Goal: Information Seeking & Learning: Learn about a topic

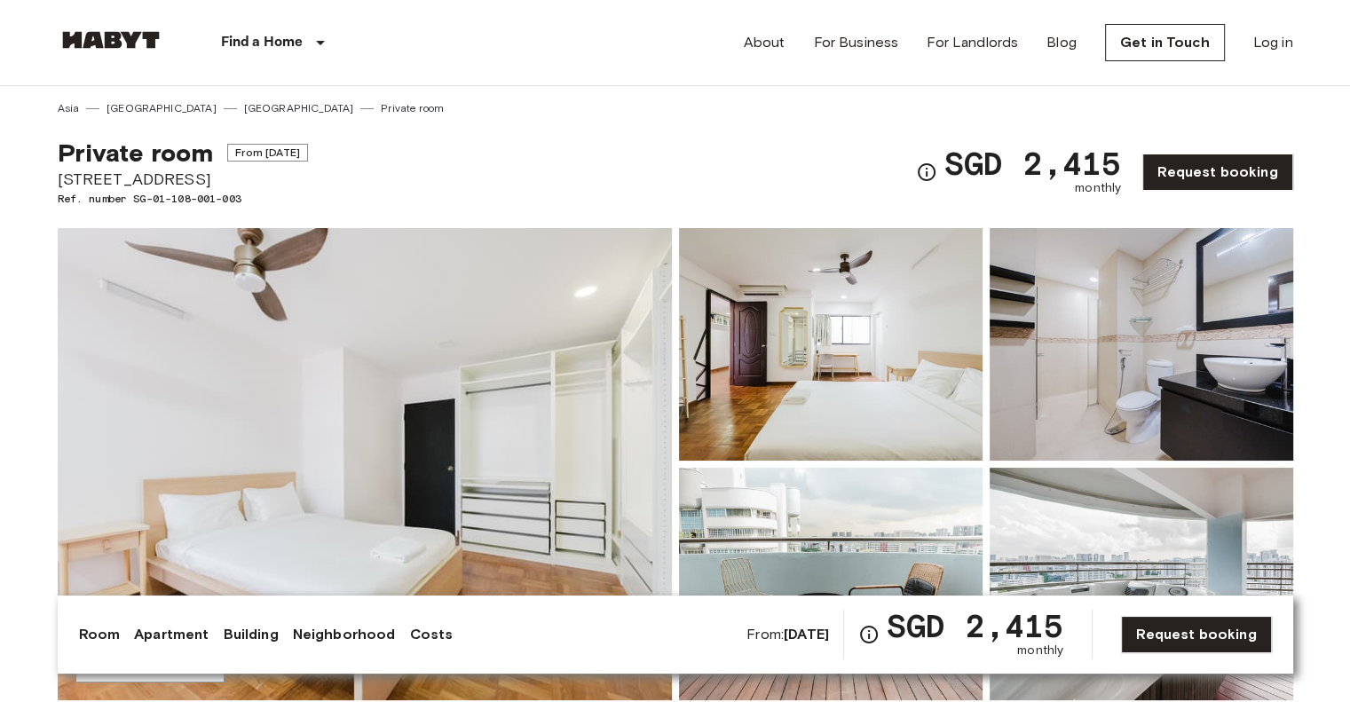
click at [252, 416] on img at bounding box center [365, 464] width 614 height 472
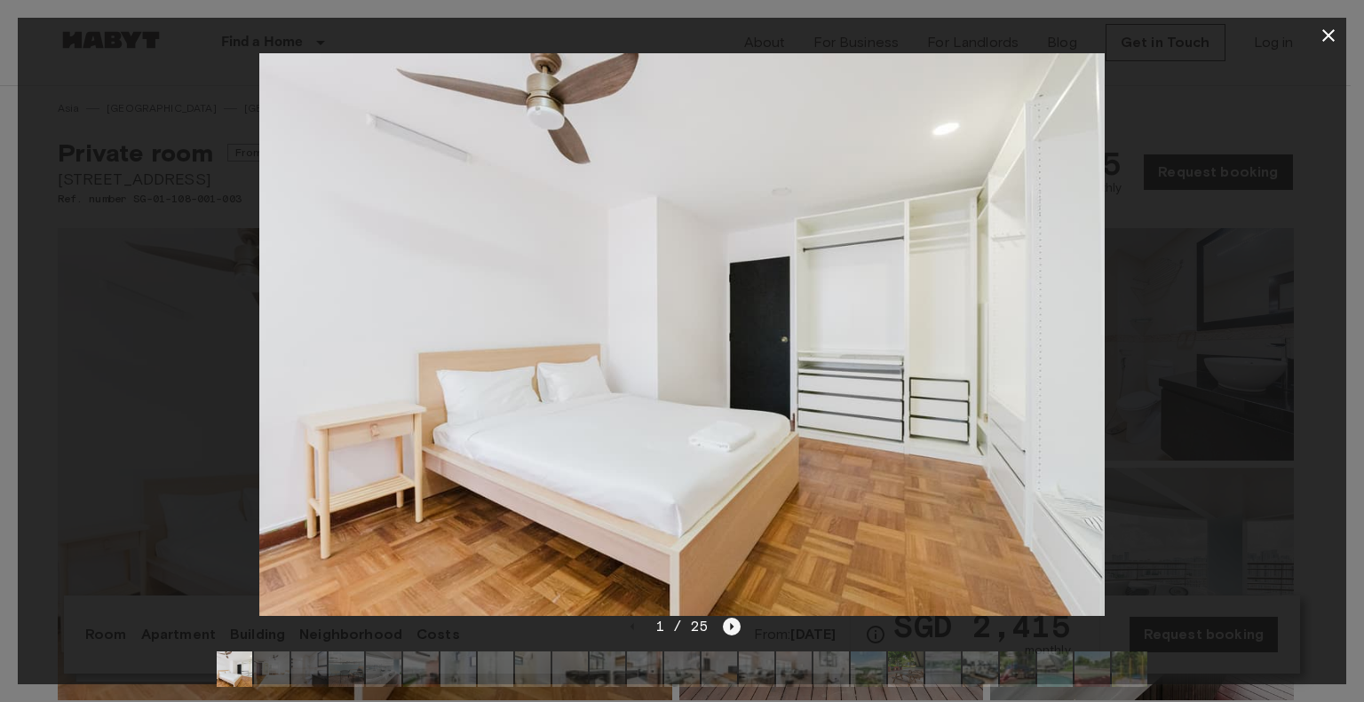
click at [731, 629] on icon "Next image" at bounding box center [733, 626] width 4 height 7
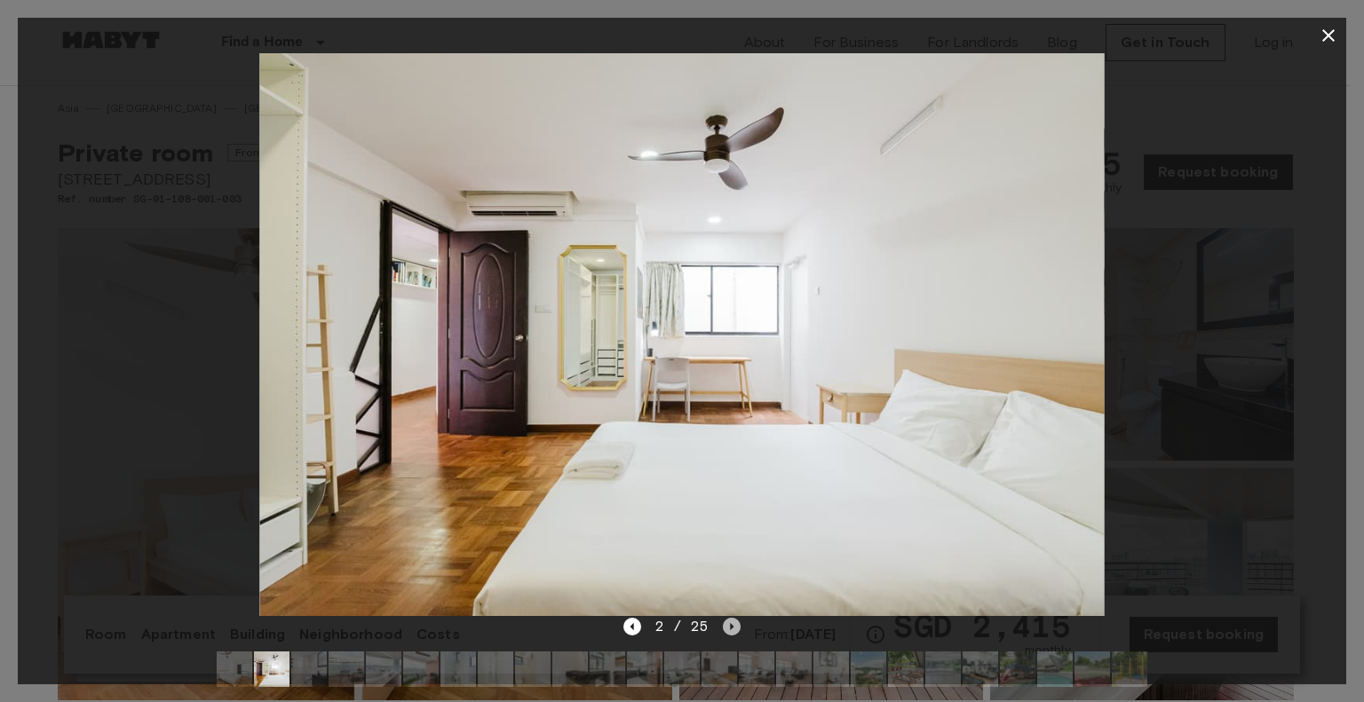
click at [731, 629] on icon "Next image" at bounding box center [733, 626] width 4 height 7
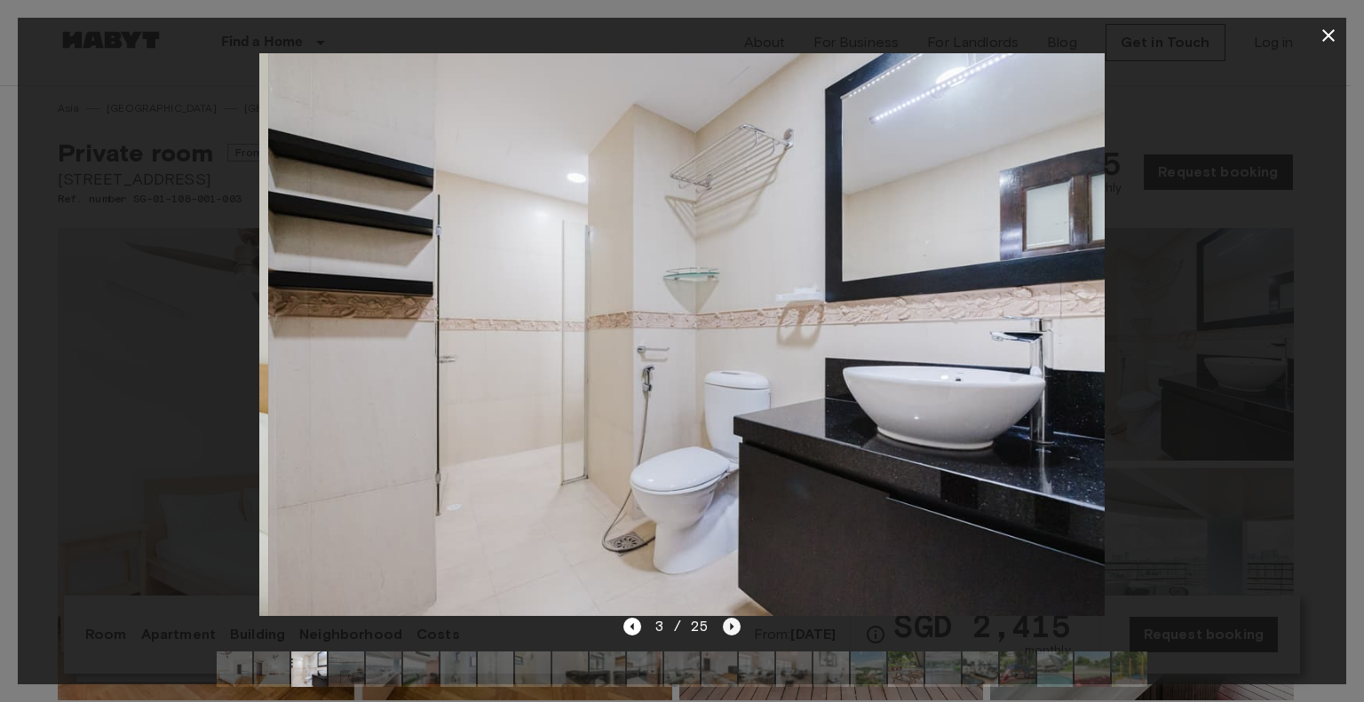
click at [731, 629] on icon "Next image" at bounding box center [733, 626] width 4 height 7
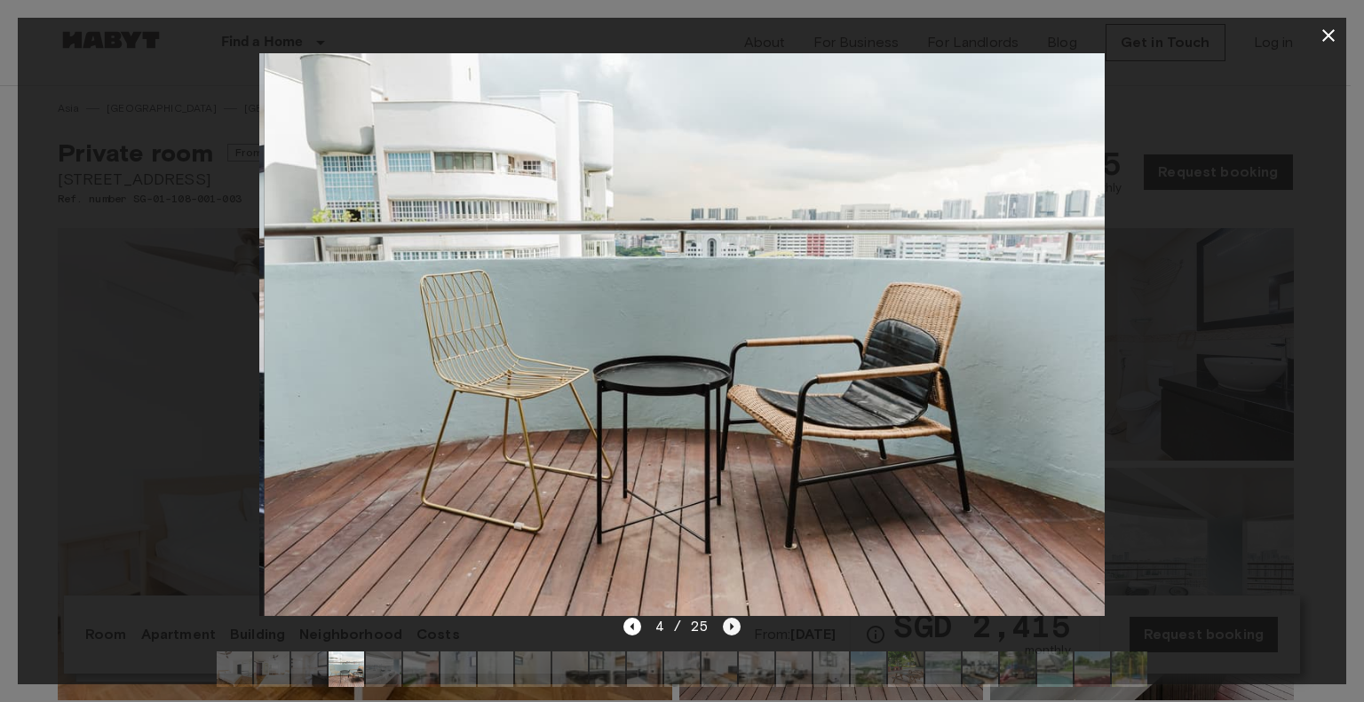
click at [731, 629] on icon "Next image" at bounding box center [733, 626] width 4 height 7
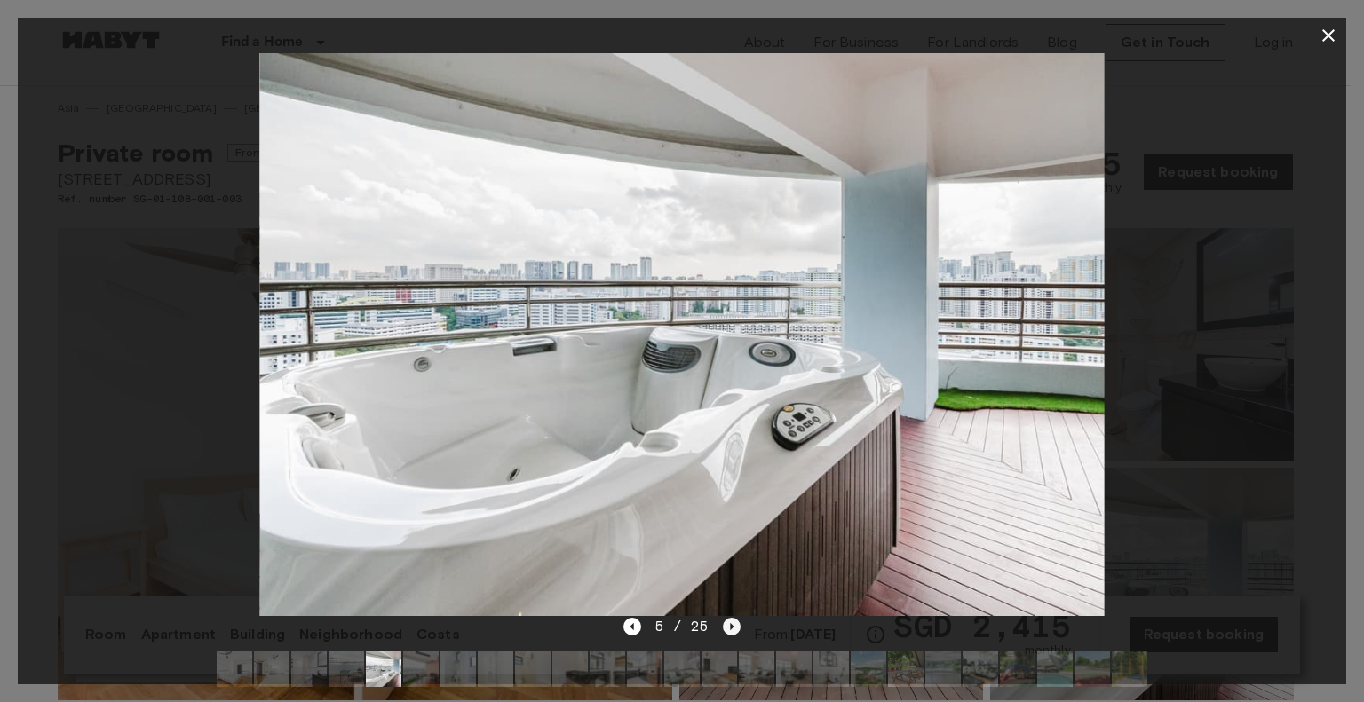
click at [731, 629] on icon "Next image" at bounding box center [733, 626] width 4 height 7
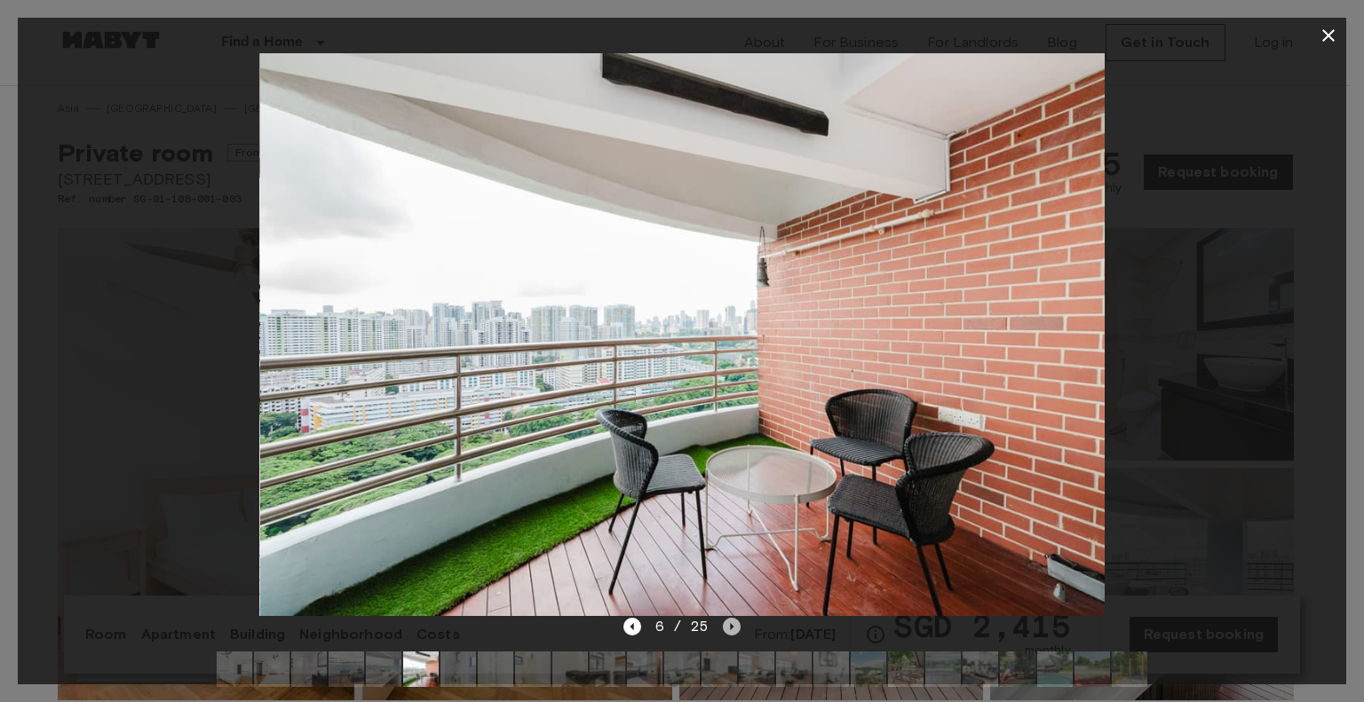
click at [731, 629] on icon "Next image" at bounding box center [733, 626] width 4 height 7
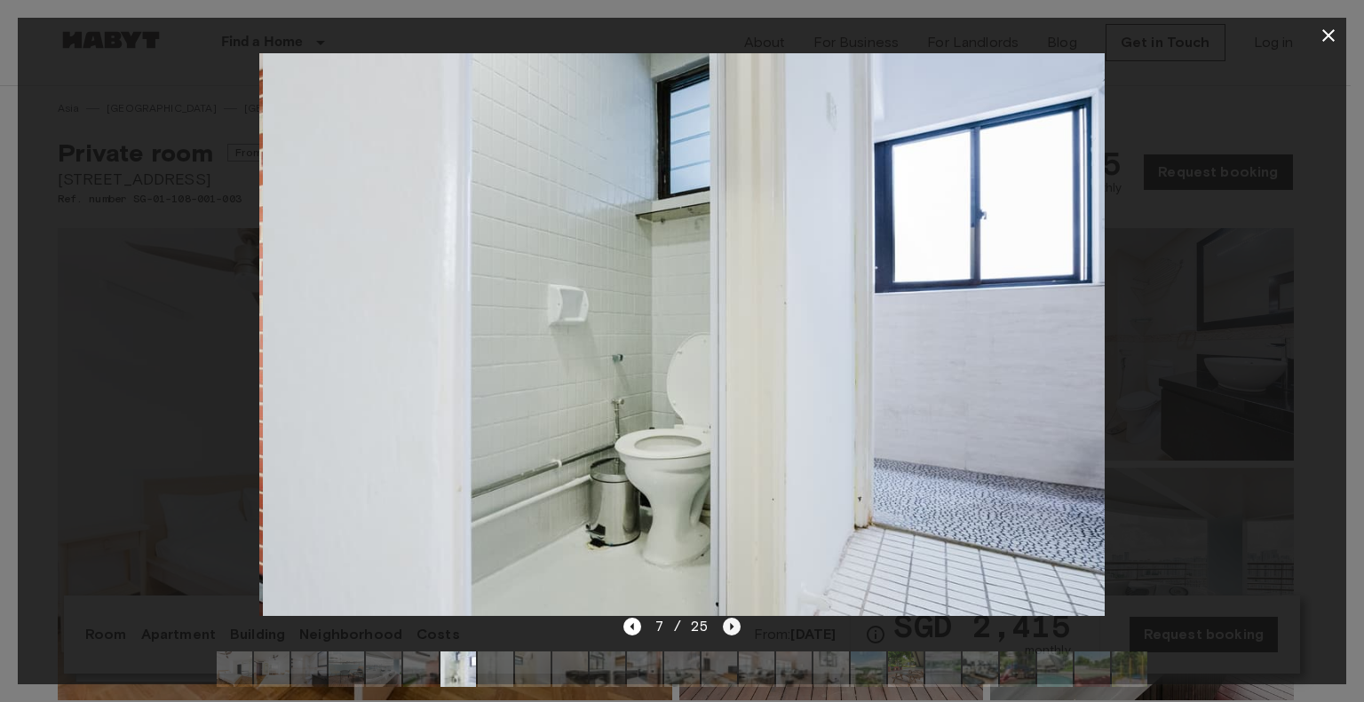
click at [731, 629] on icon "Next image" at bounding box center [733, 626] width 4 height 7
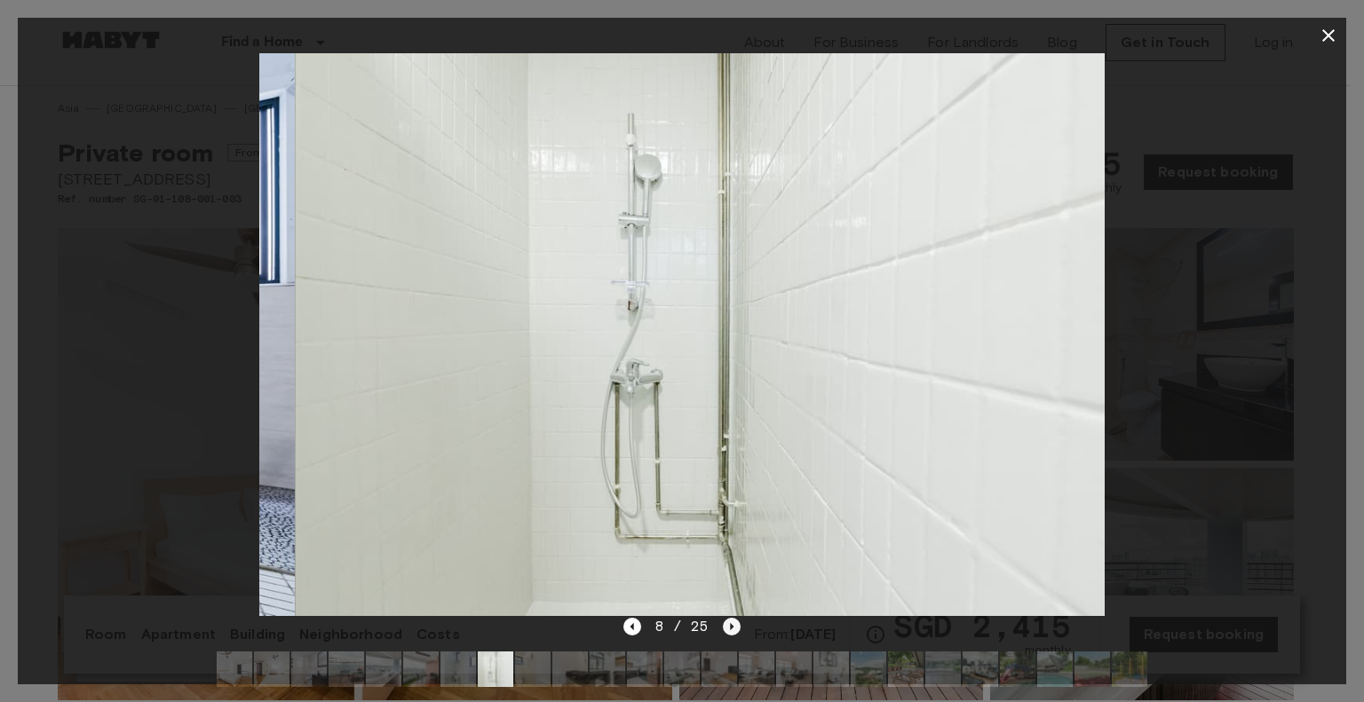
click at [731, 629] on icon "Next image" at bounding box center [733, 626] width 4 height 7
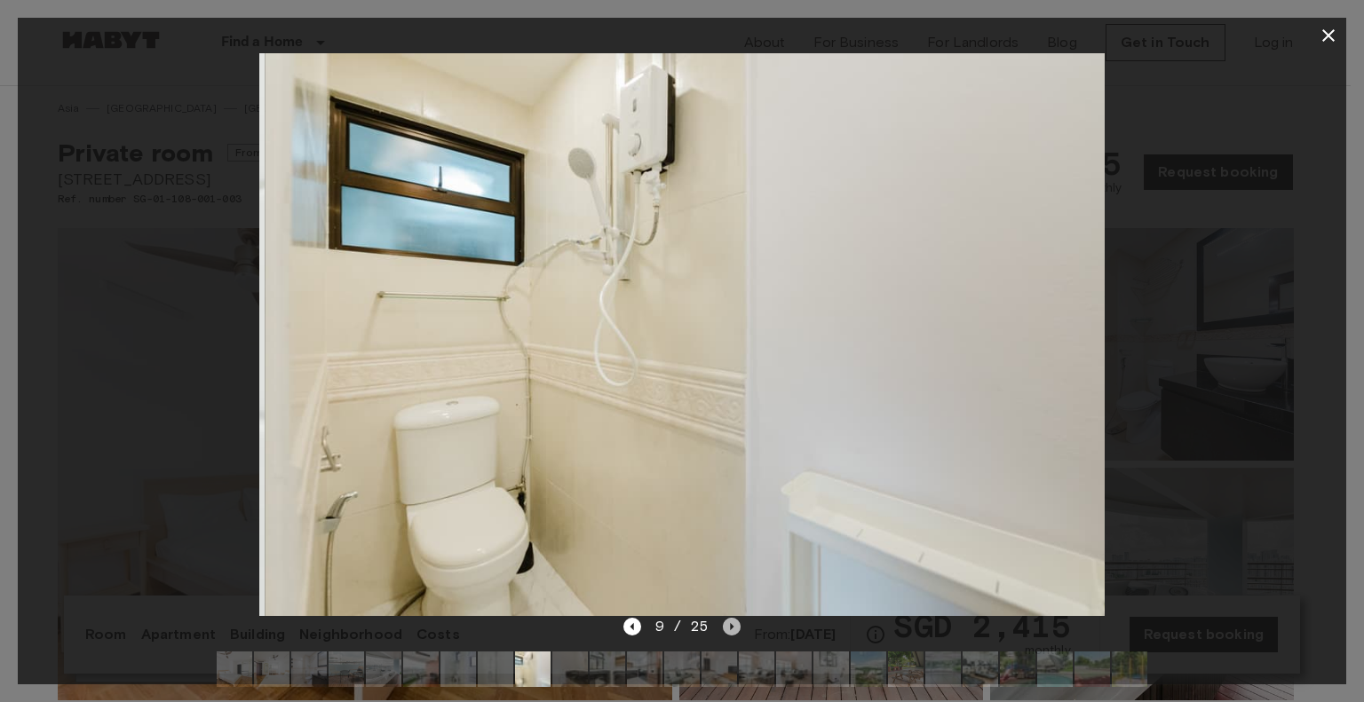
click at [731, 629] on icon "Next image" at bounding box center [733, 626] width 4 height 7
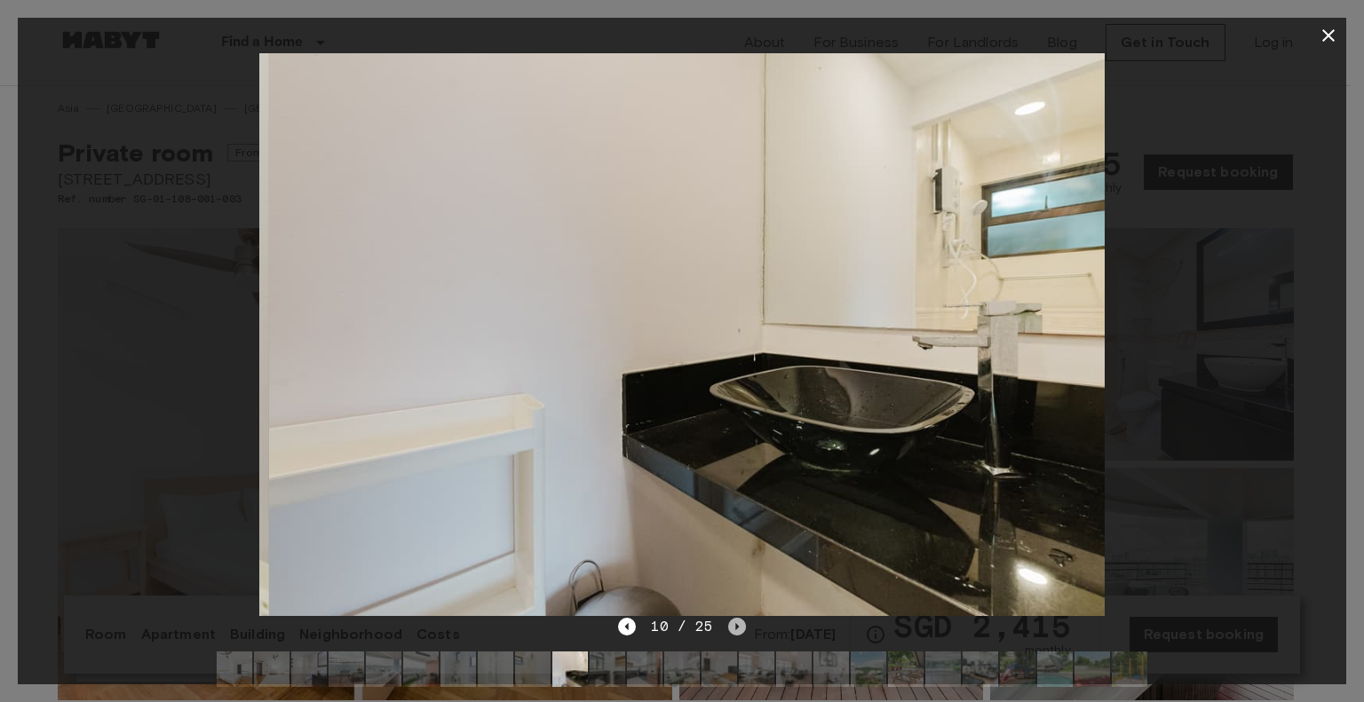
click at [730, 629] on icon "Next image" at bounding box center [737, 627] width 18 height 18
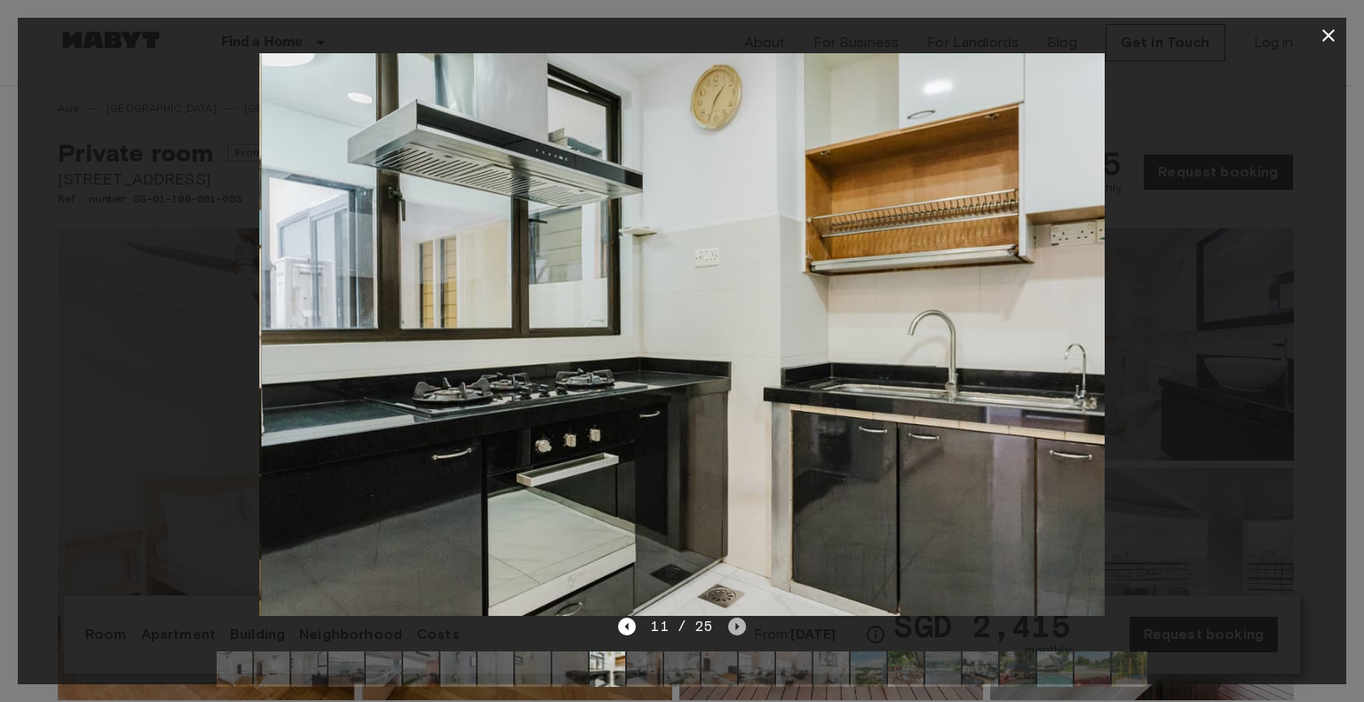
click at [730, 629] on icon "Next image" at bounding box center [737, 627] width 18 height 18
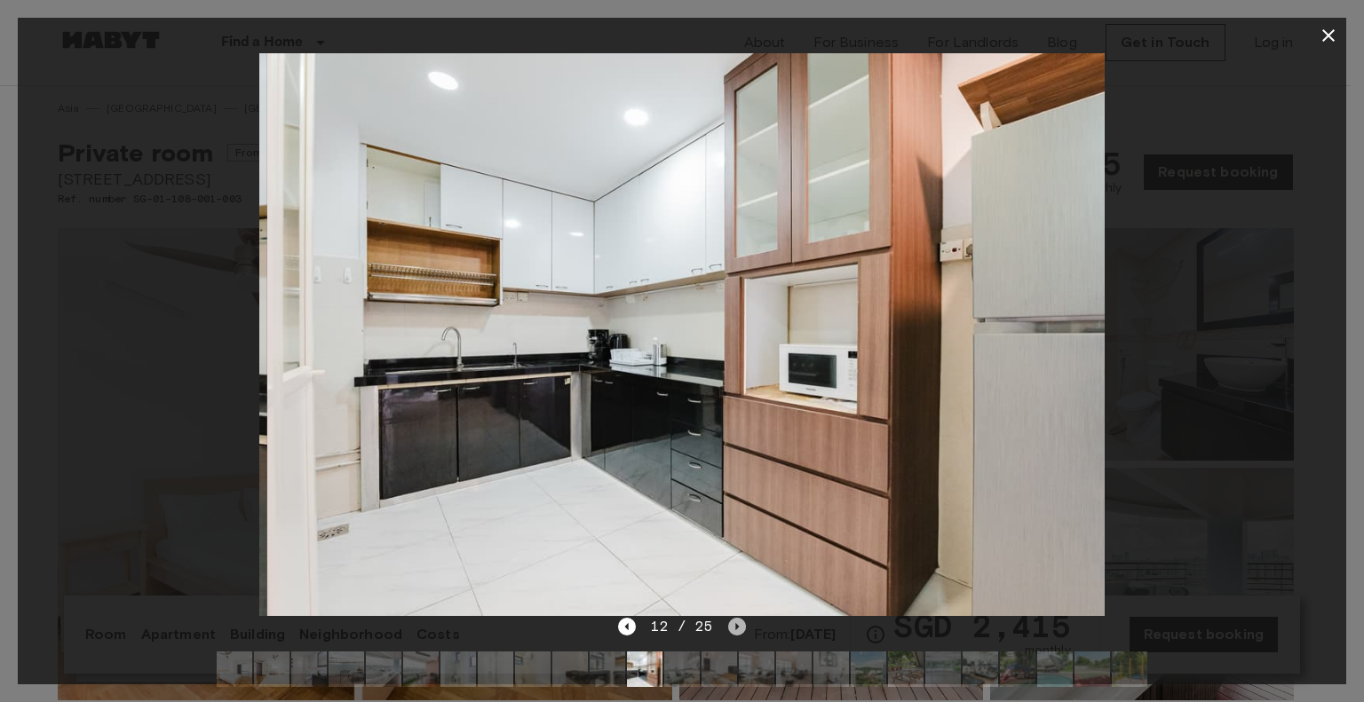
click at [730, 629] on icon "Next image" at bounding box center [737, 627] width 18 height 18
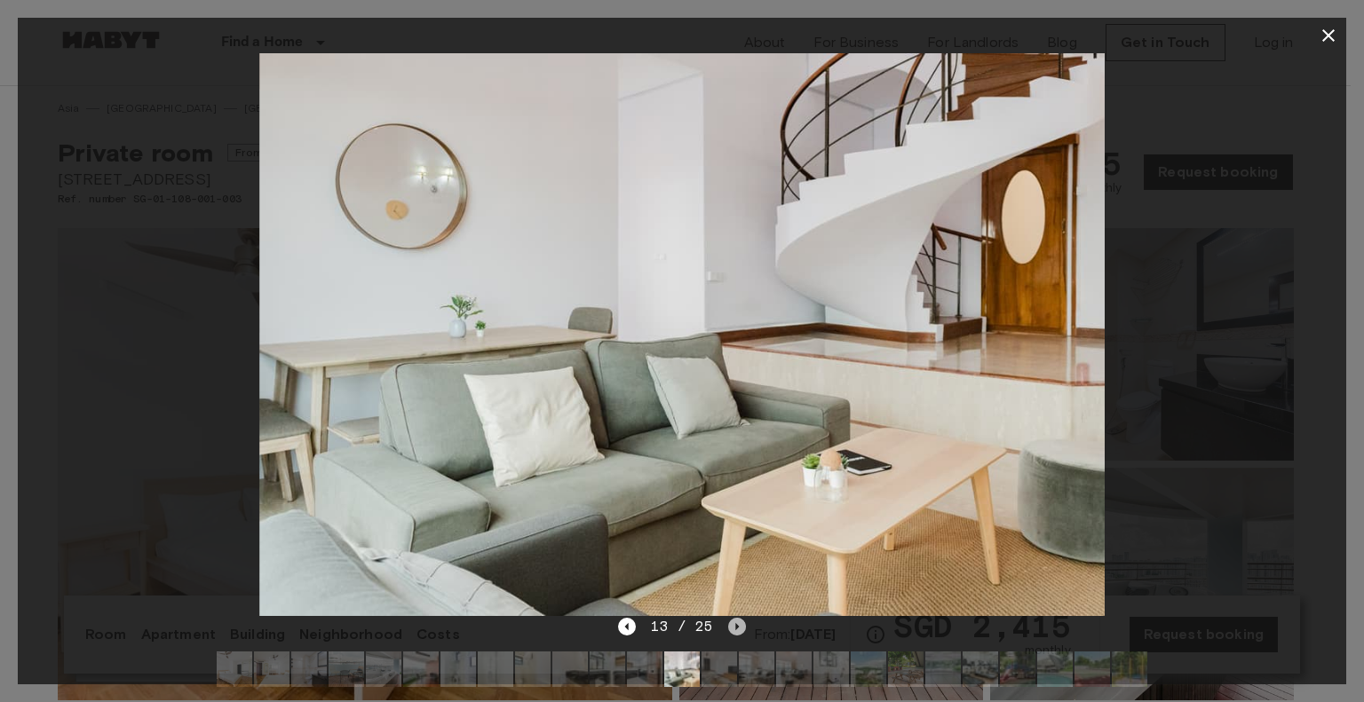
click at [730, 629] on icon "Next image" at bounding box center [737, 627] width 18 height 18
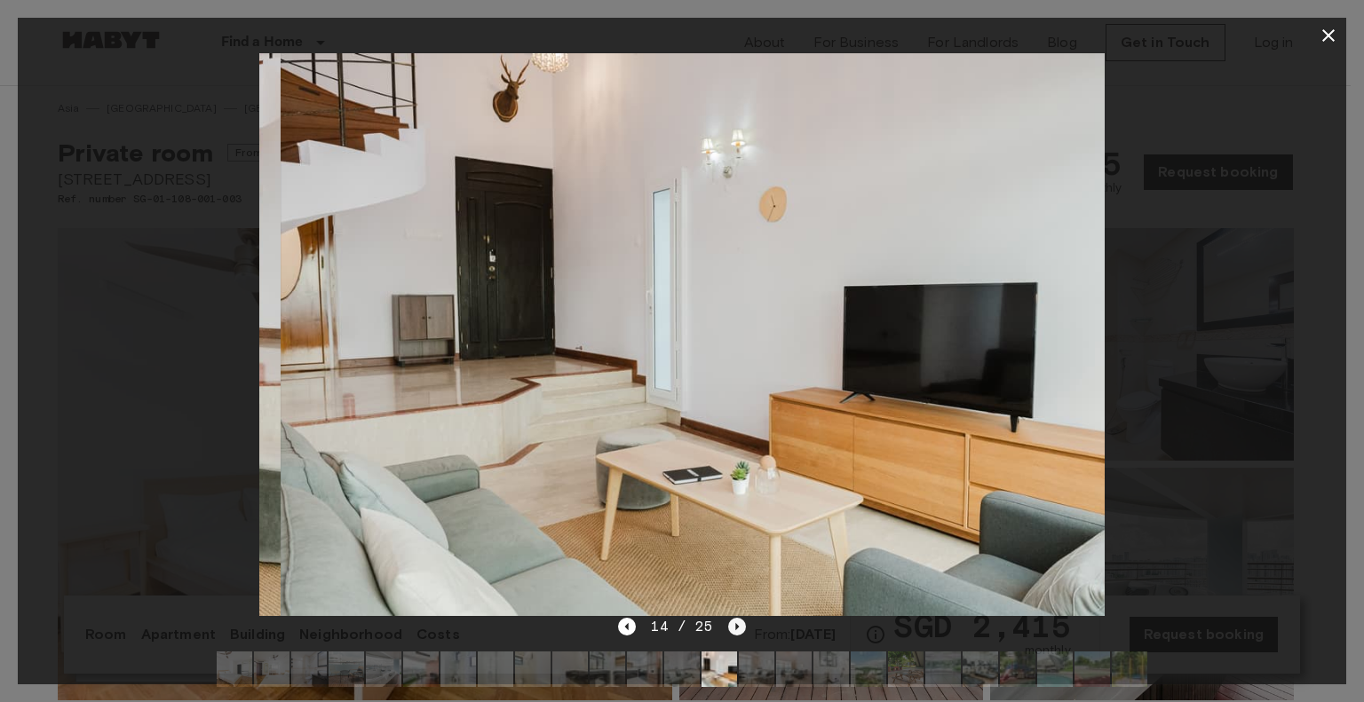
click at [730, 629] on icon "Next image" at bounding box center [737, 627] width 18 height 18
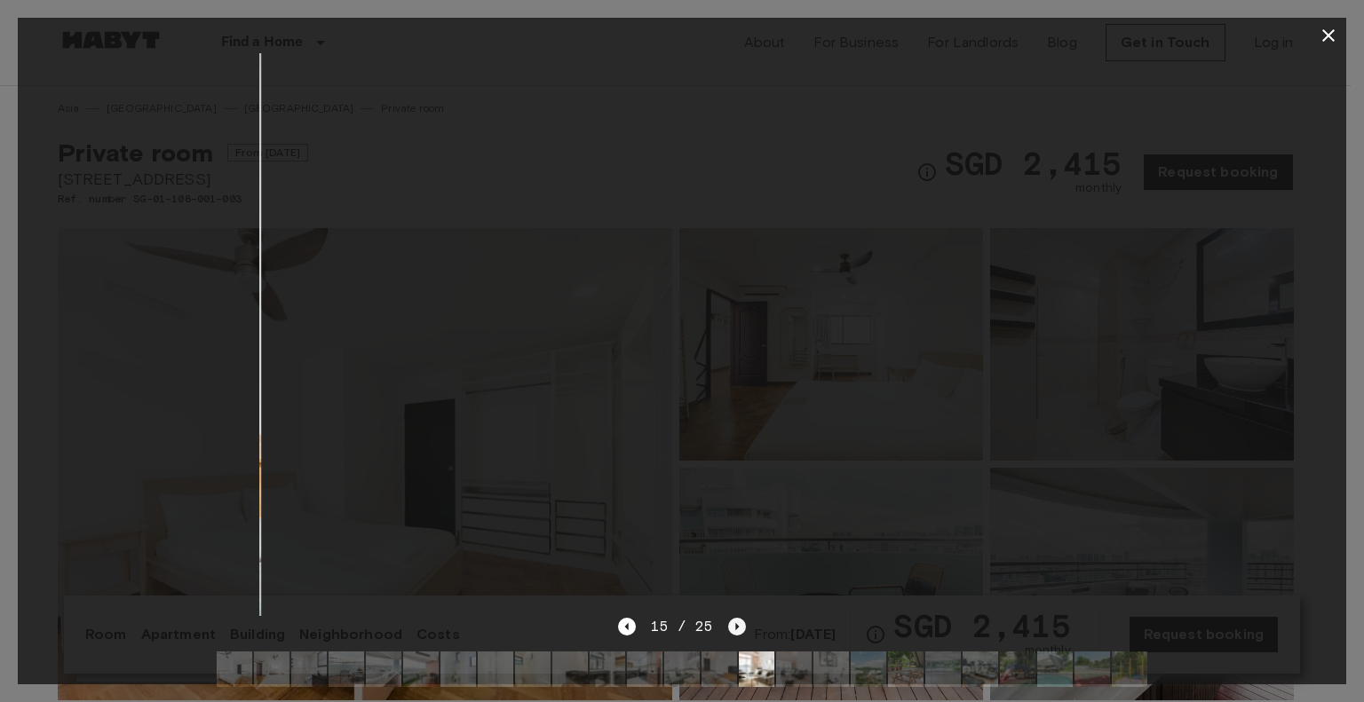
click at [730, 629] on icon "Next image" at bounding box center [737, 627] width 18 height 18
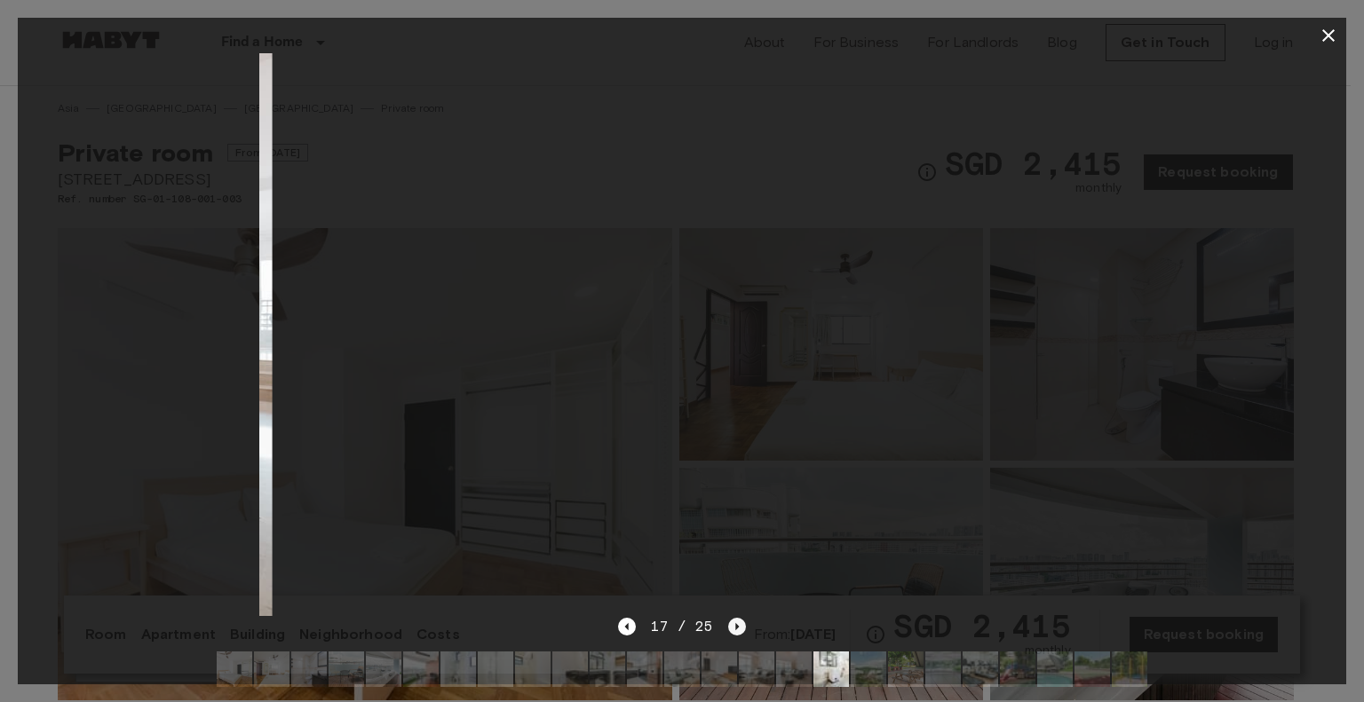
click at [730, 629] on icon "Next image" at bounding box center [737, 627] width 18 height 18
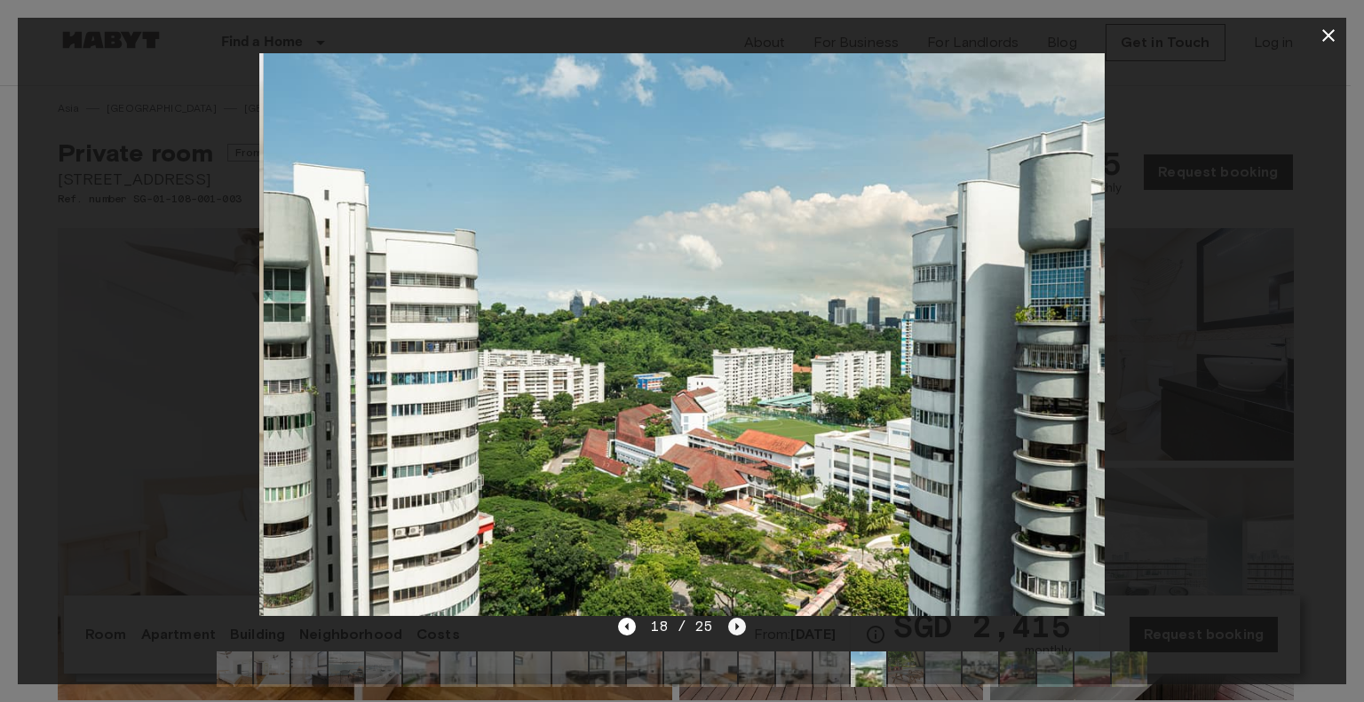
click at [730, 629] on icon "Next image" at bounding box center [737, 627] width 18 height 18
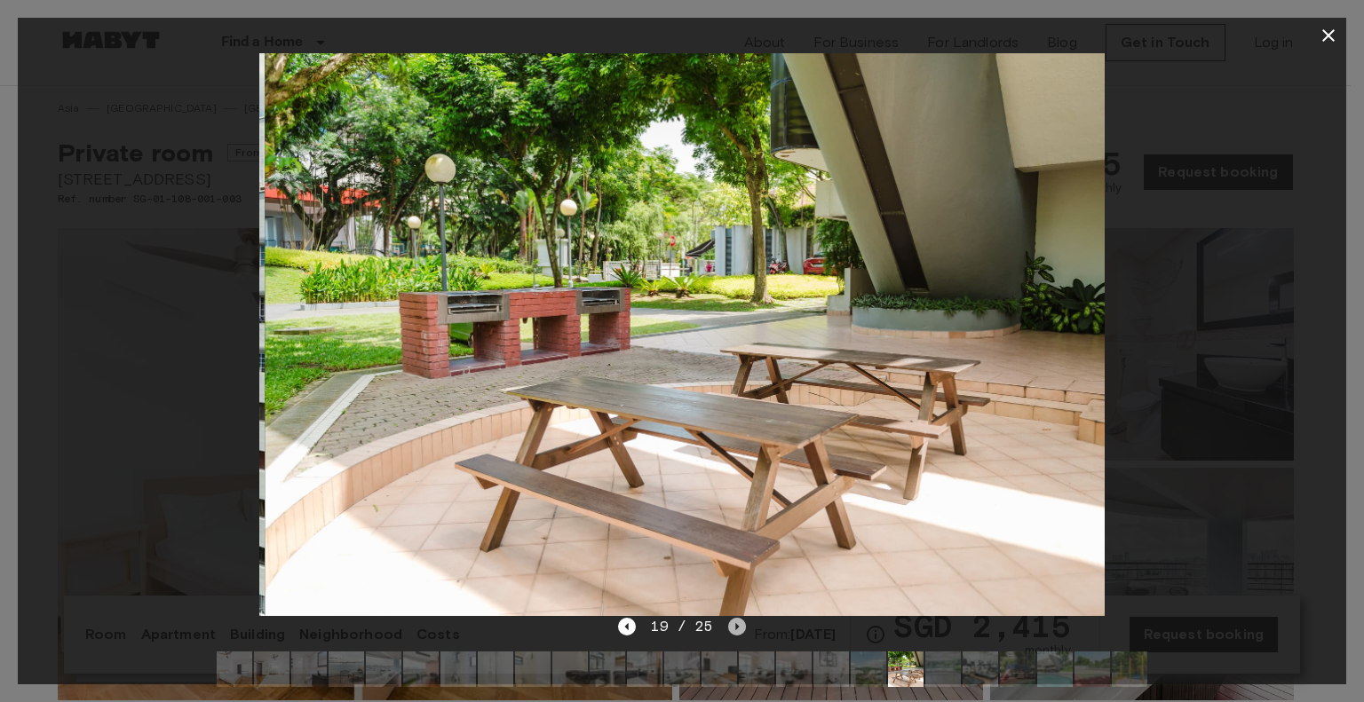
click at [730, 629] on icon "Next image" at bounding box center [737, 627] width 18 height 18
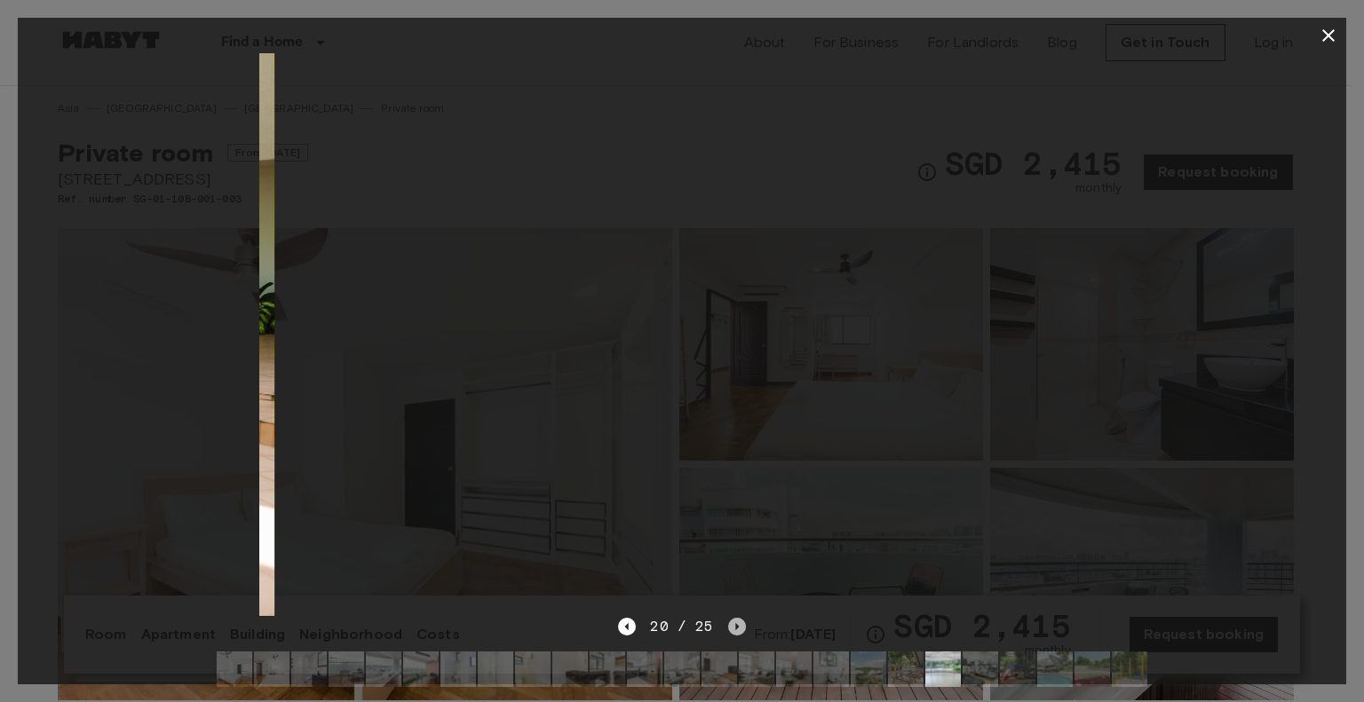
click at [730, 629] on icon "Next image" at bounding box center [737, 627] width 18 height 18
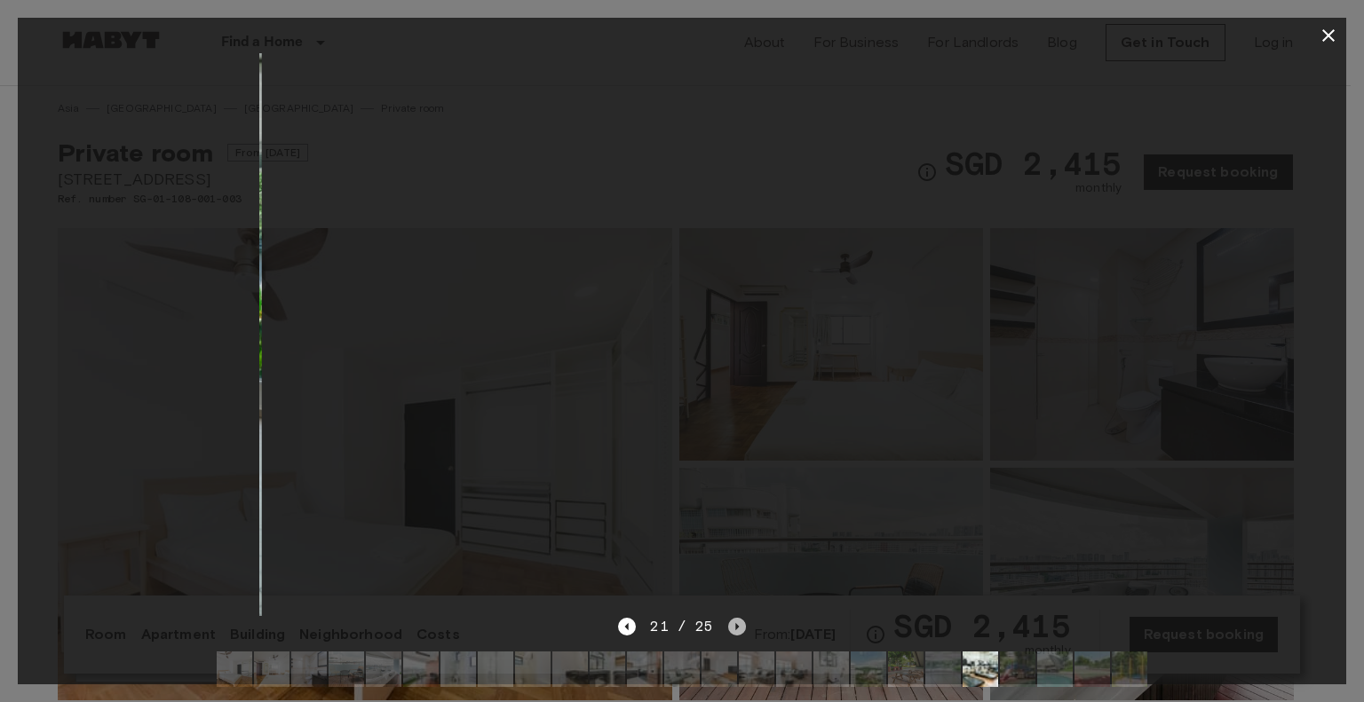
click at [730, 629] on icon "Next image" at bounding box center [737, 627] width 18 height 18
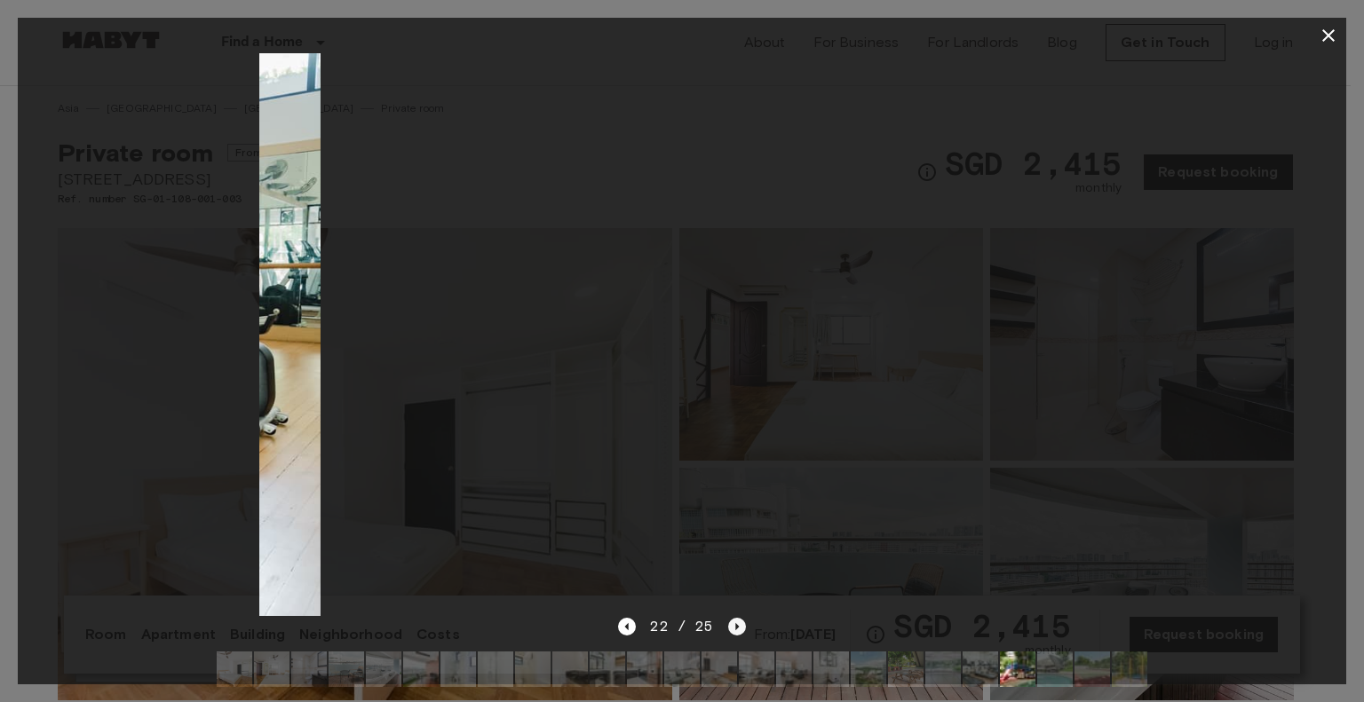
click at [730, 629] on icon "Next image" at bounding box center [737, 627] width 18 height 18
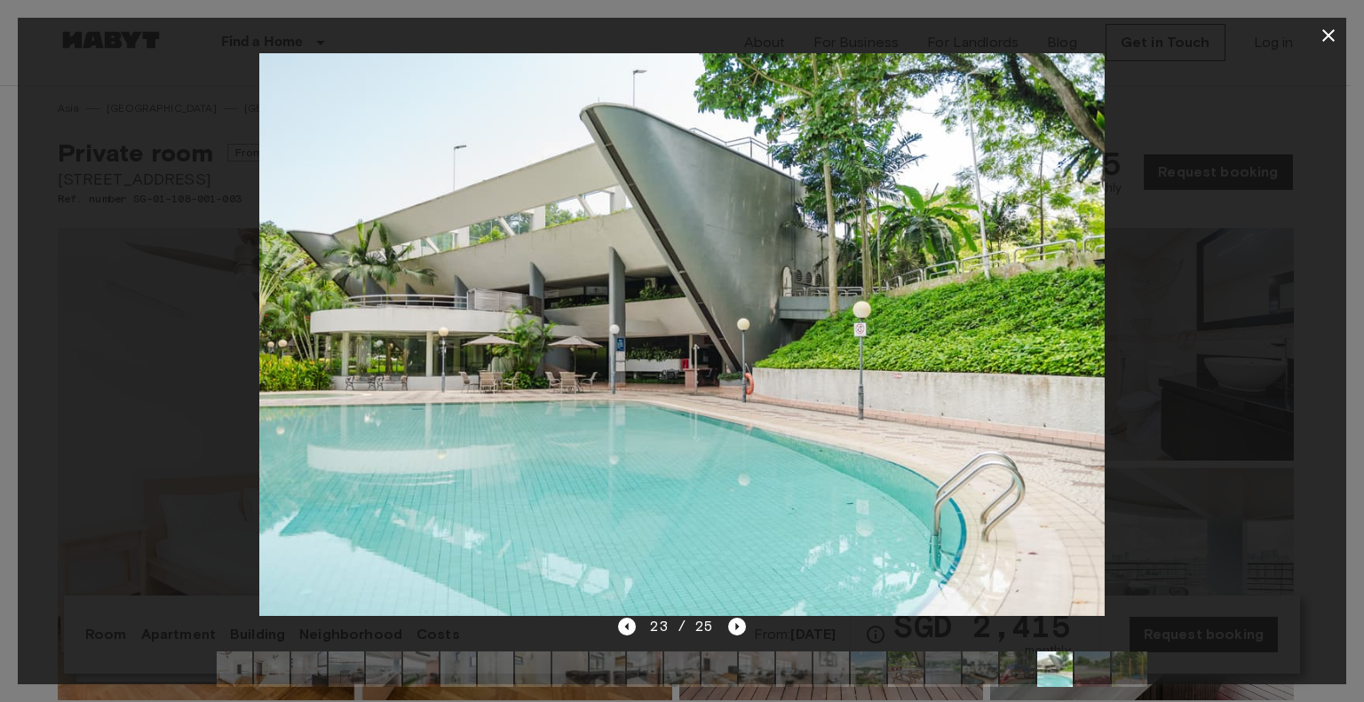
click at [1216, 495] on div at bounding box center [682, 334] width 1328 height 563
click at [1325, 36] on icon "button" at bounding box center [1328, 35] width 21 height 21
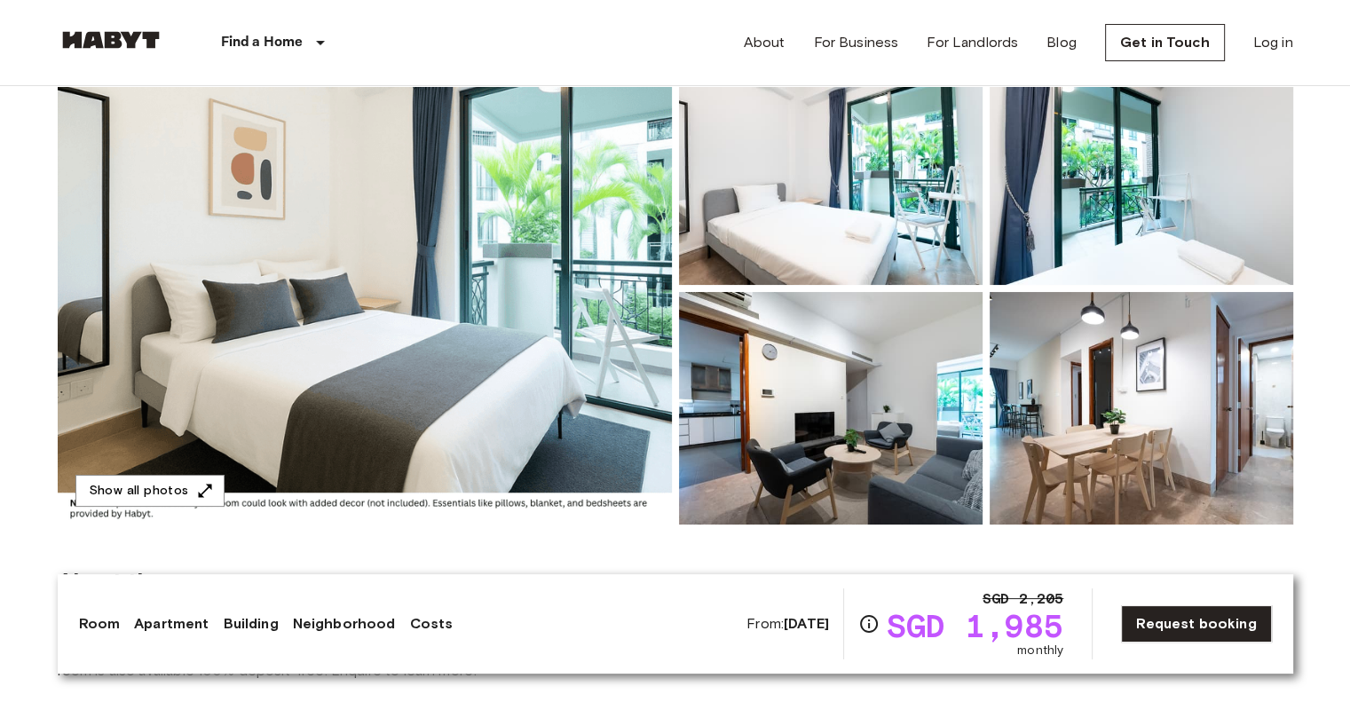
scroll to position [178, 0]
click at [408, 319] on img at bounding box center [365, 288] width 614 height 472
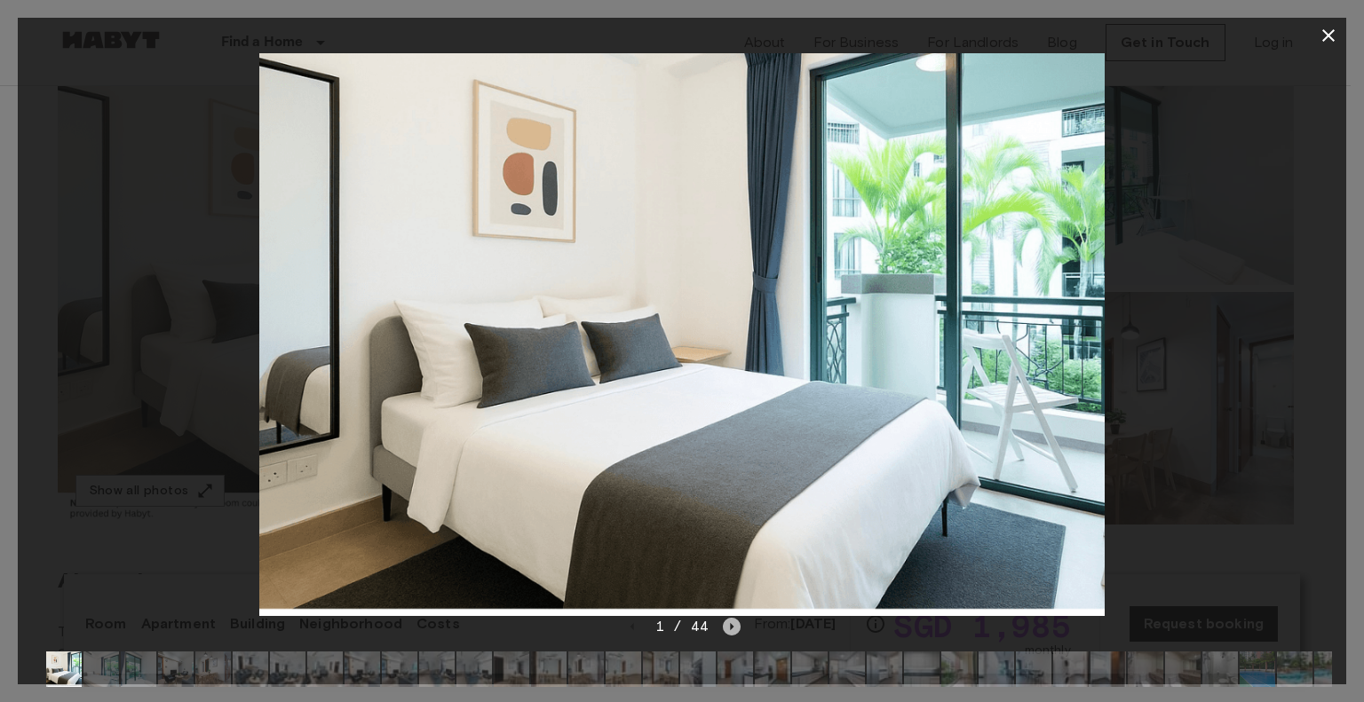
click at [730, 631] on icon "Next image" at bounding box center [732, 627] width 18 height 18
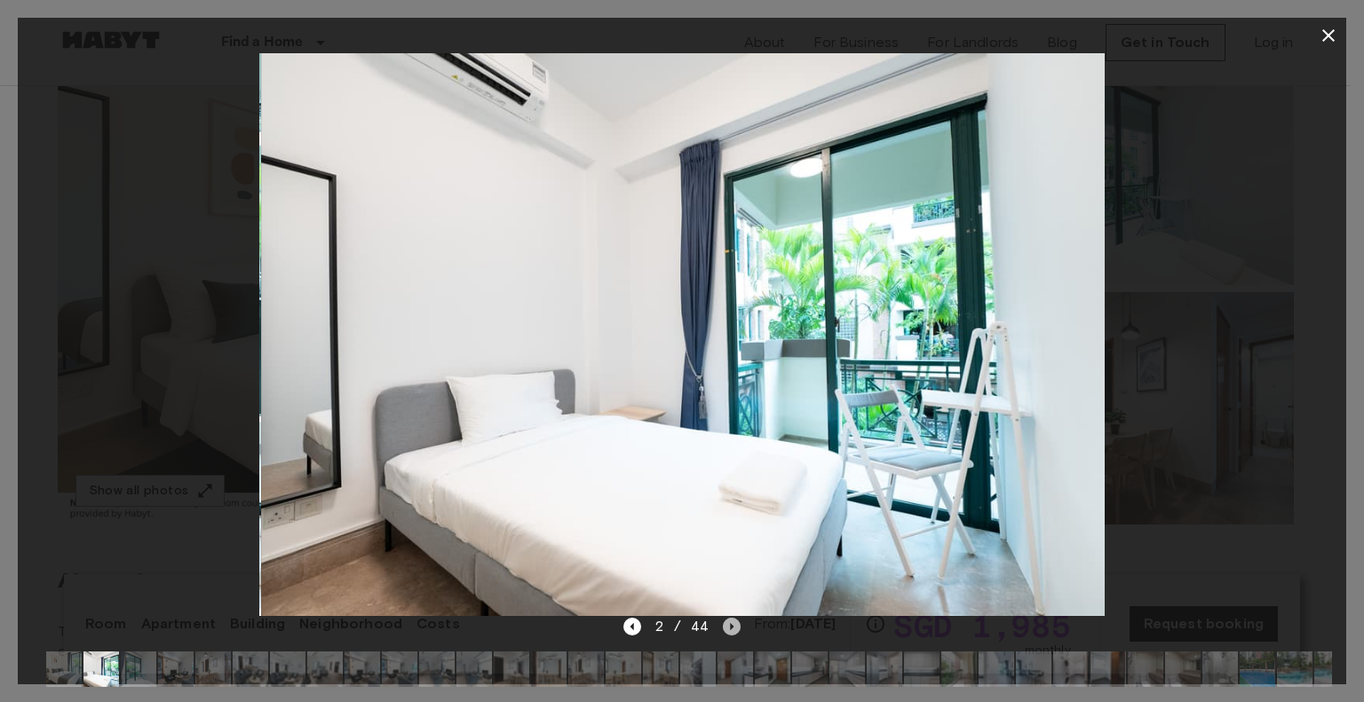
click at [730, 631] on icon "Next image" at bounding box center [732, 627] width 18 height 18
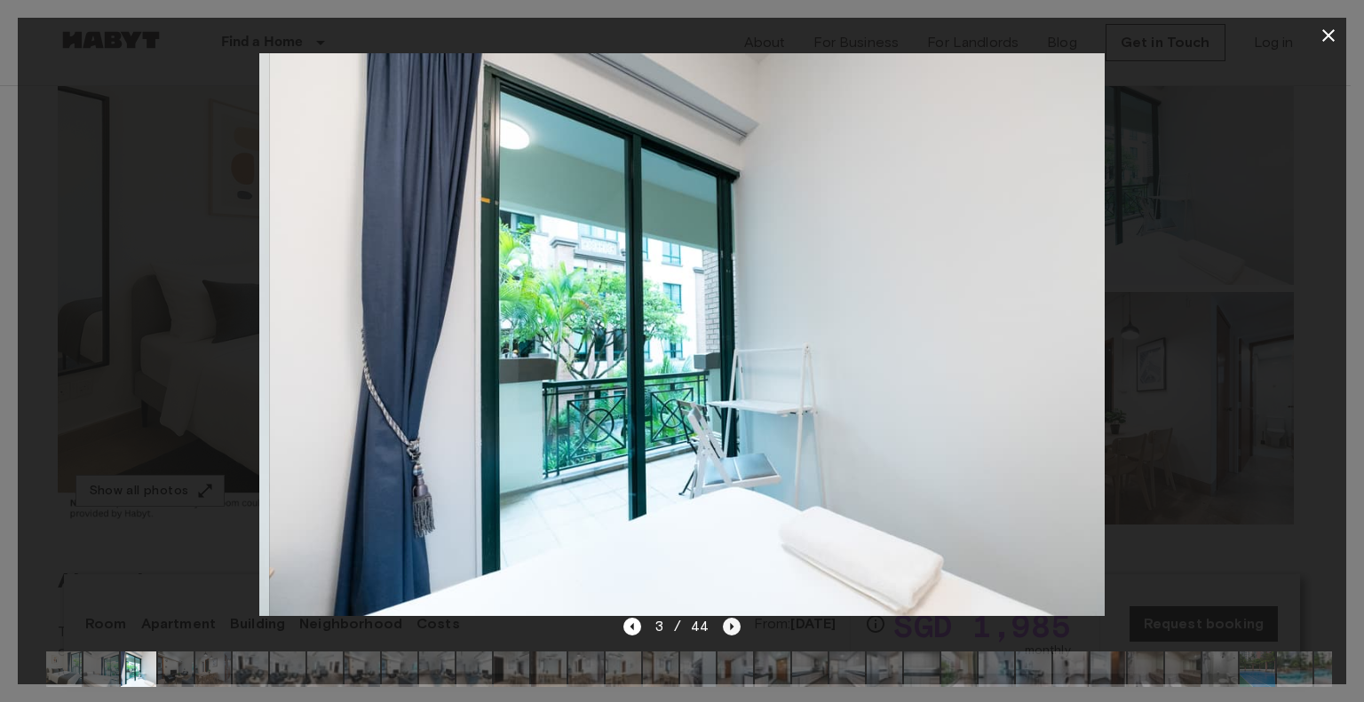
click at [730, 631] on icon "Next image" at bounding box center [732, 627] width 18 height 18
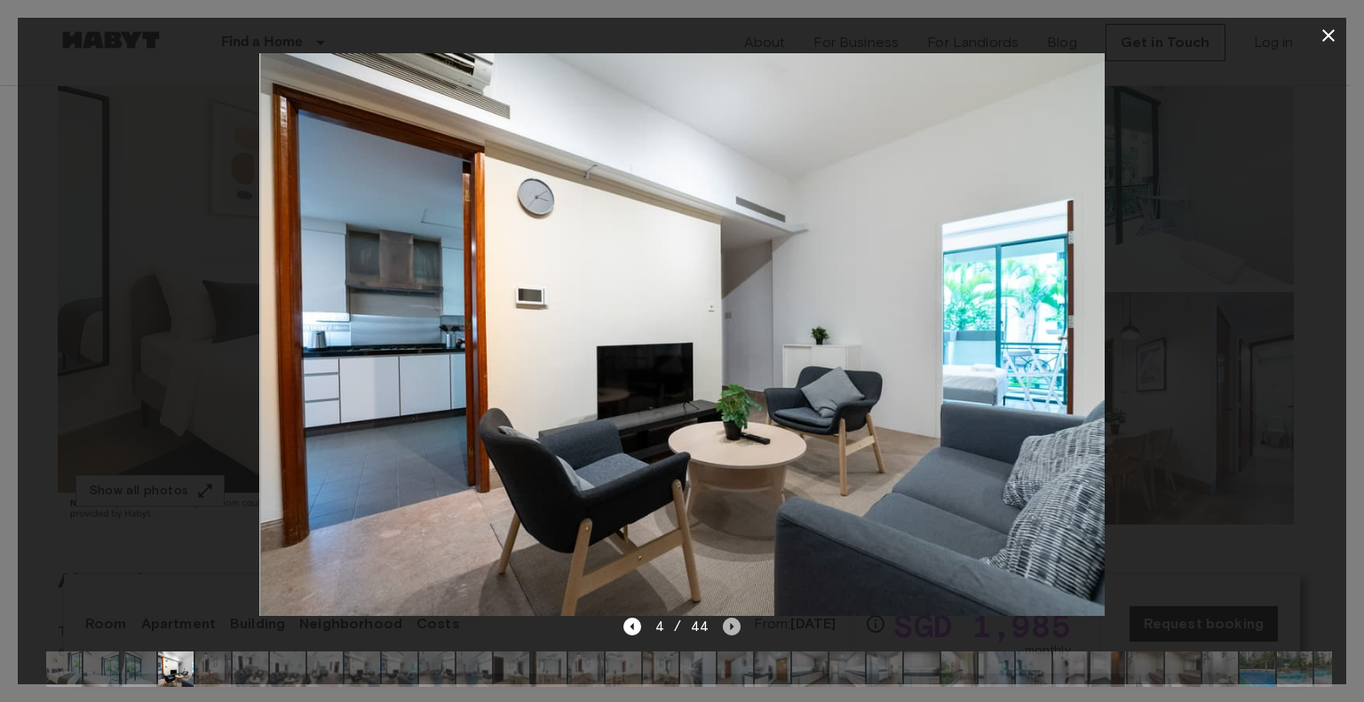
click at [730, 631] on icon "Next image" at bounding box center [732, 627] width 18 height 18
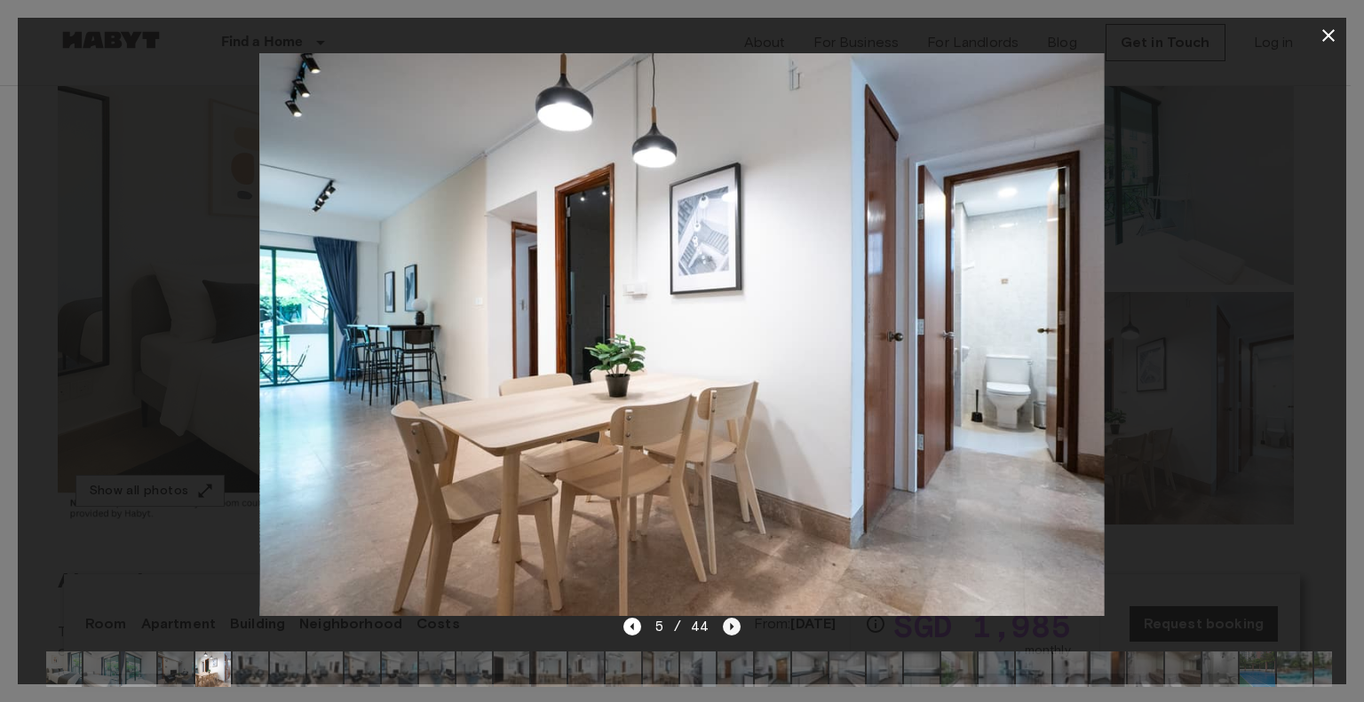
click at [730, 631] on icon "Next image" at bounding box center [732, 627] width 18 height 18
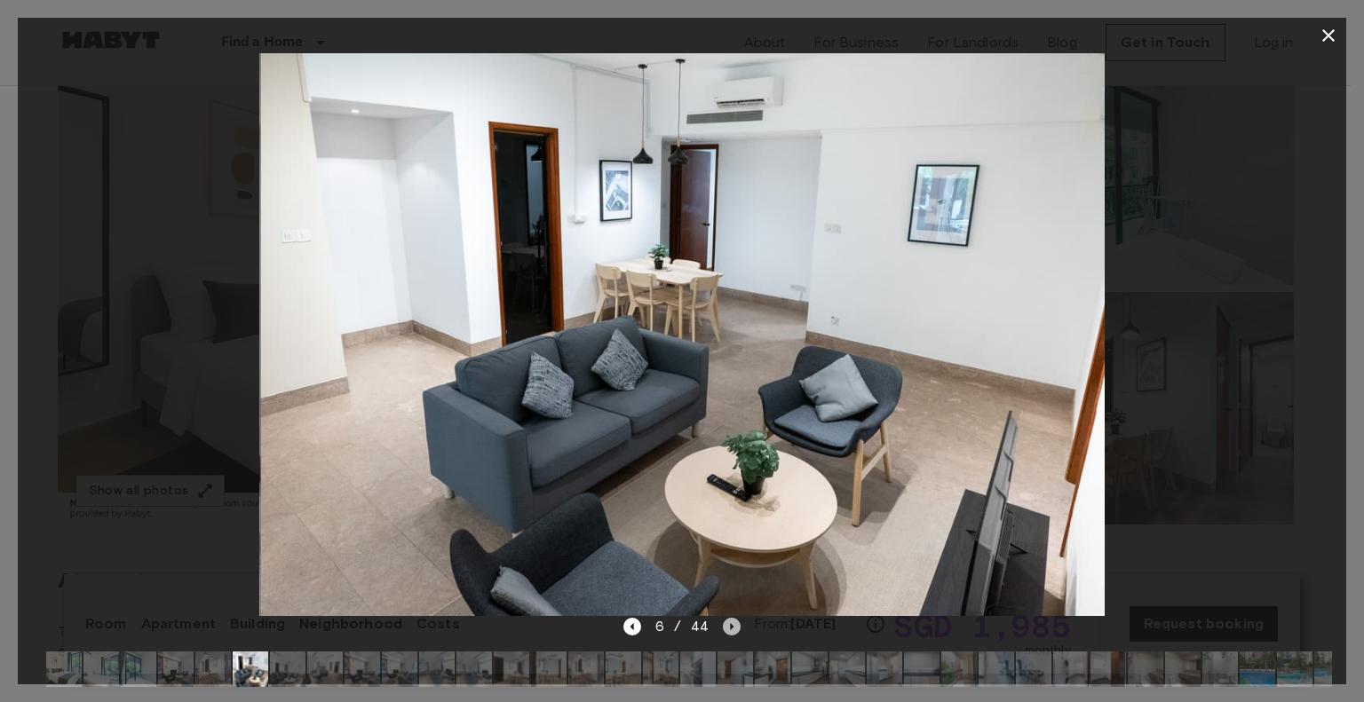
click at [730, 631] on icon "Next image" at bounding box center [732, 627] width 18 height 18
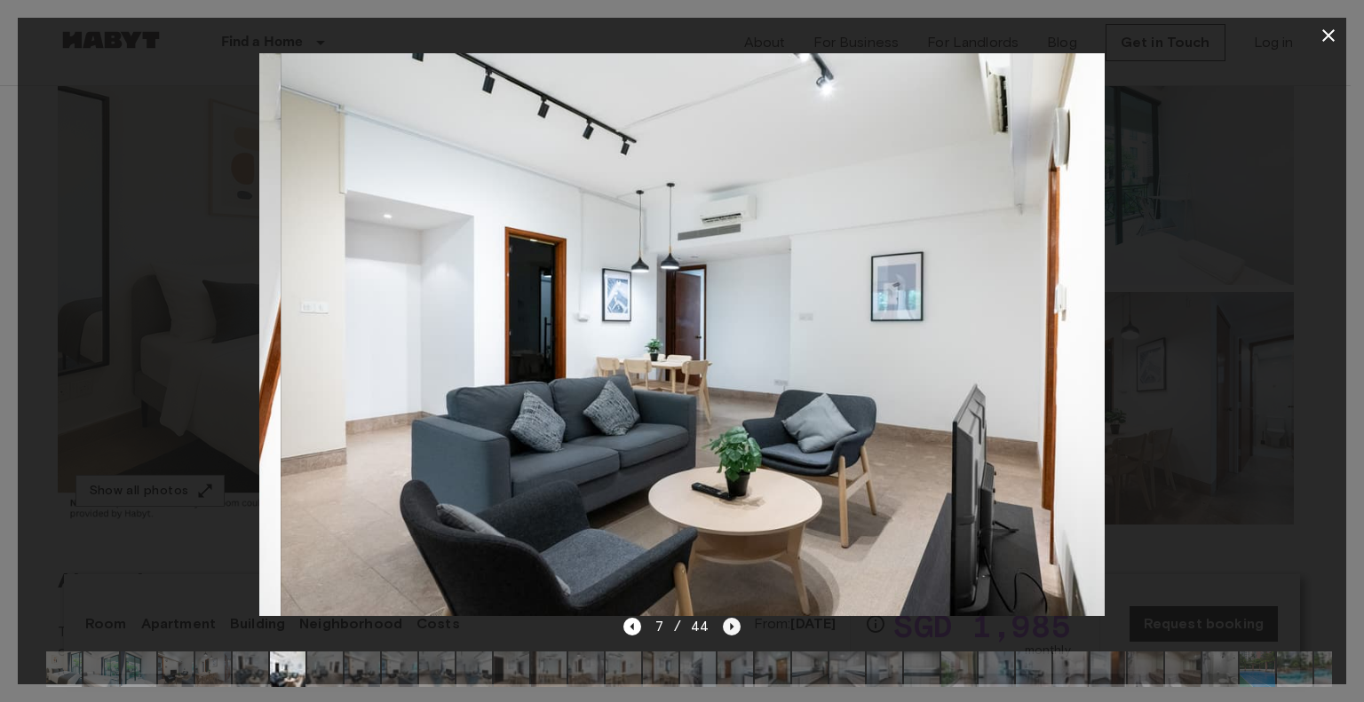
click at [730, 631] on icon "Next image" at bounding box center [732, 627] width 18 height 18
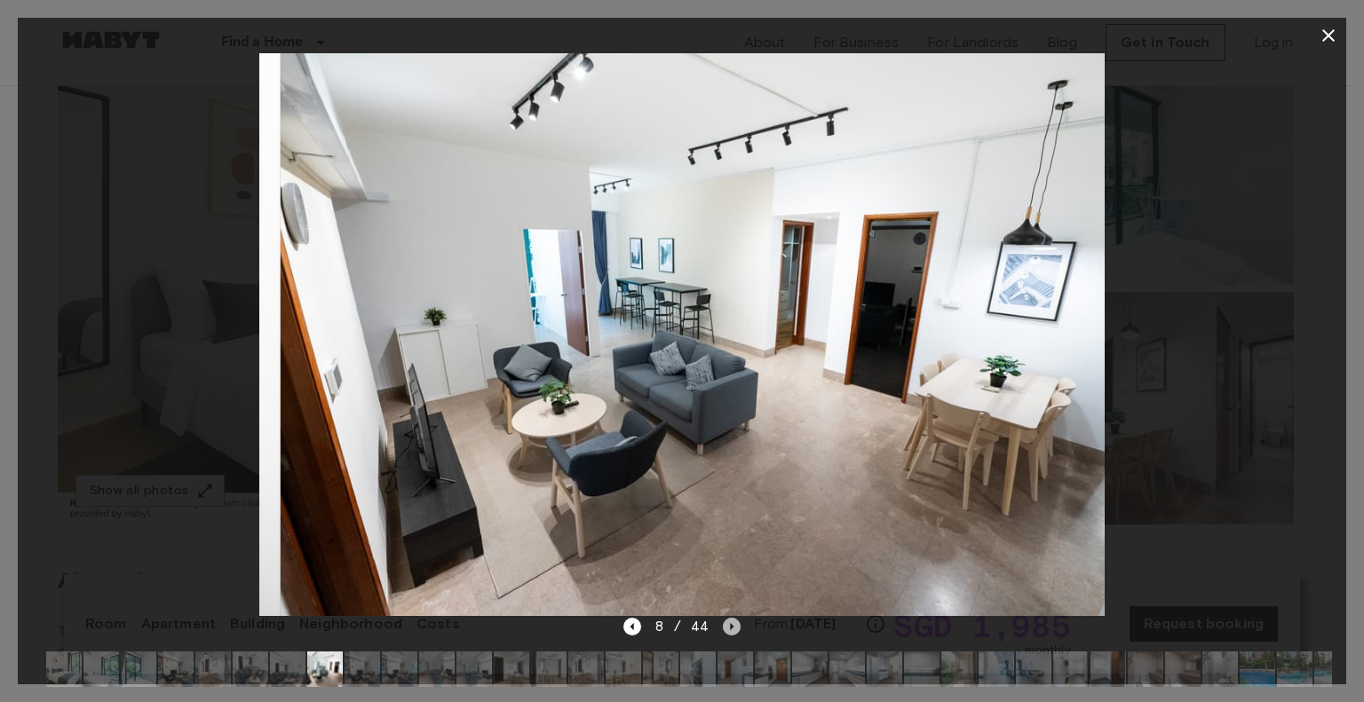
click at [730, 631] on icon "Next image" at bounding box center [732, 627] width 18 height 18
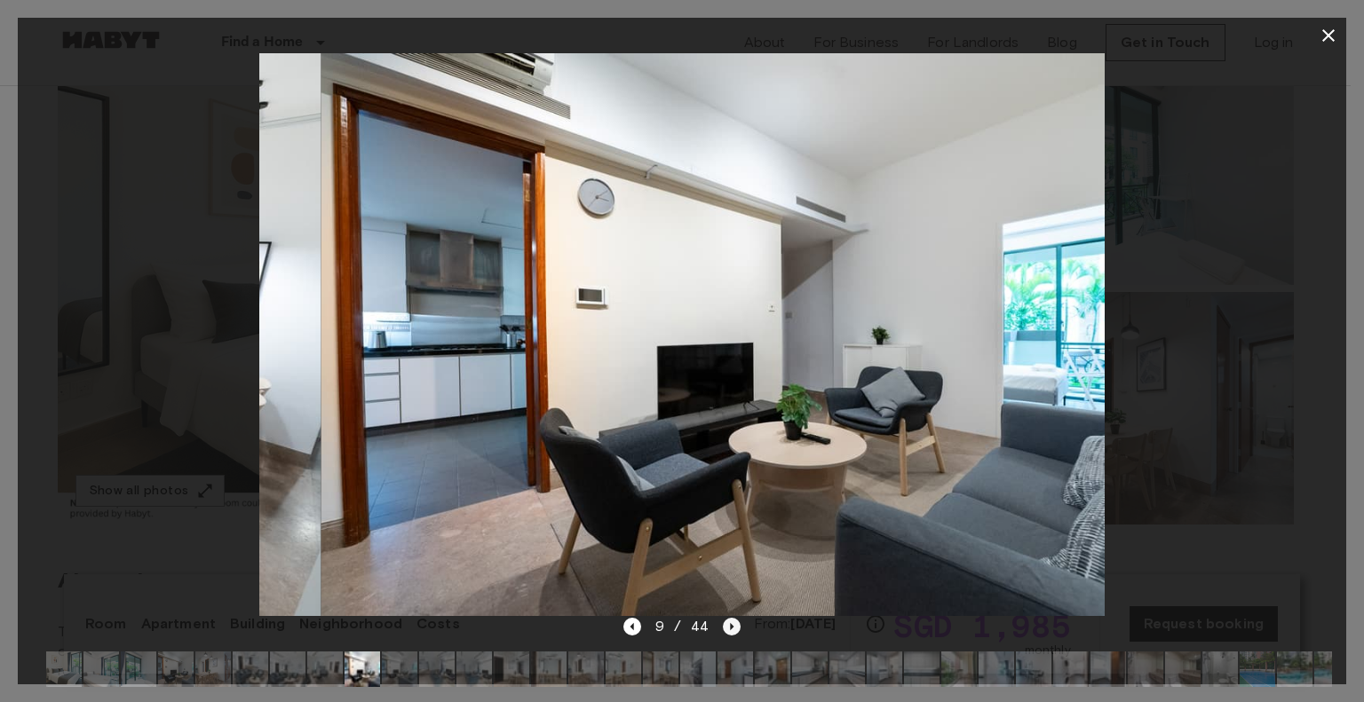
click at [730, 631] on icon "Next image" at bounding box center [732, 627] width 18 height 18
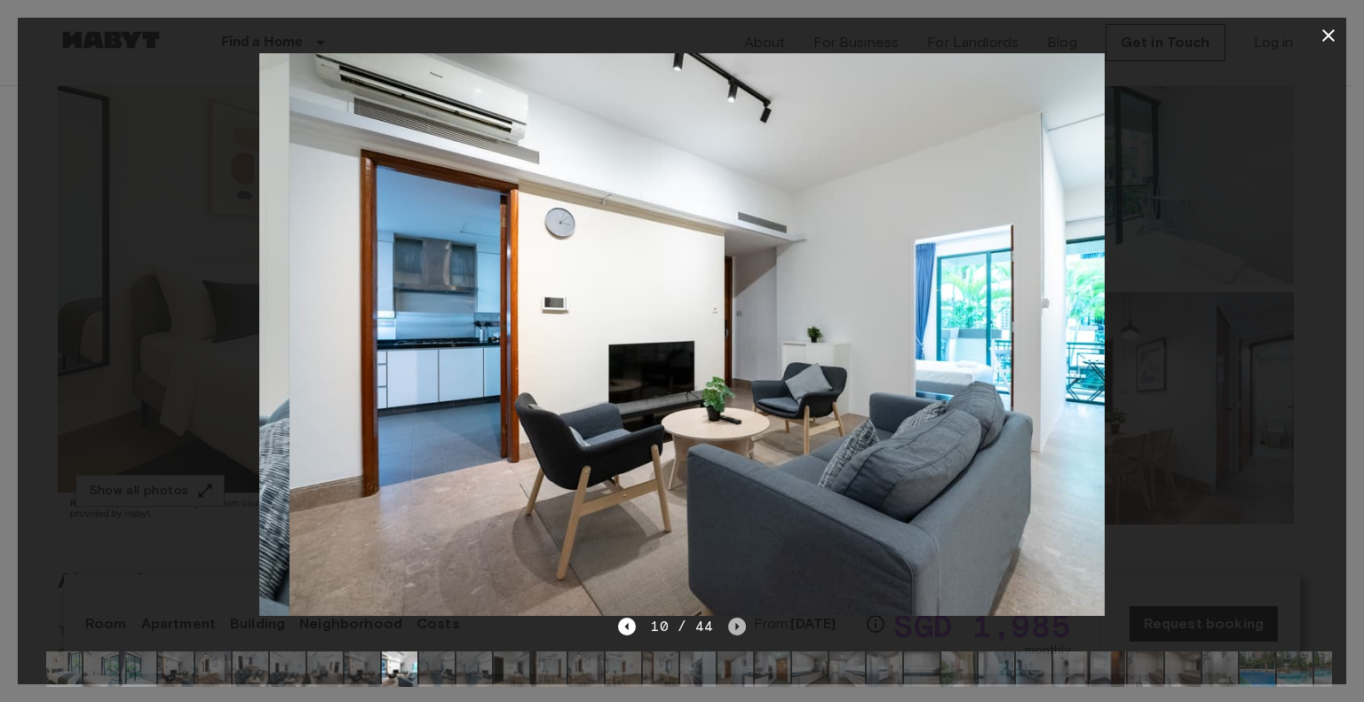
click at [730, 631] on icon "Next image" at bounding box center [737, 627] width 18 height 18
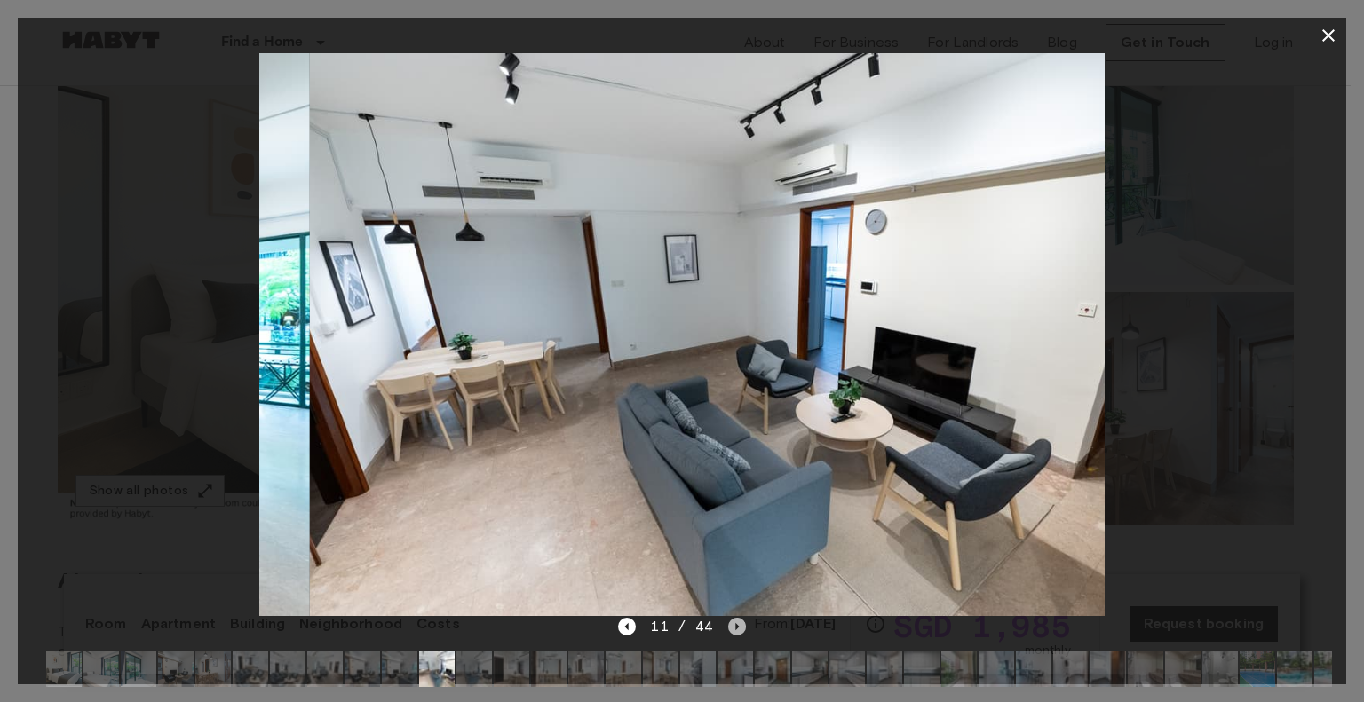
click at [730, 631] on icon "Next image" at bounding box center [737, 627] width 18 height 18
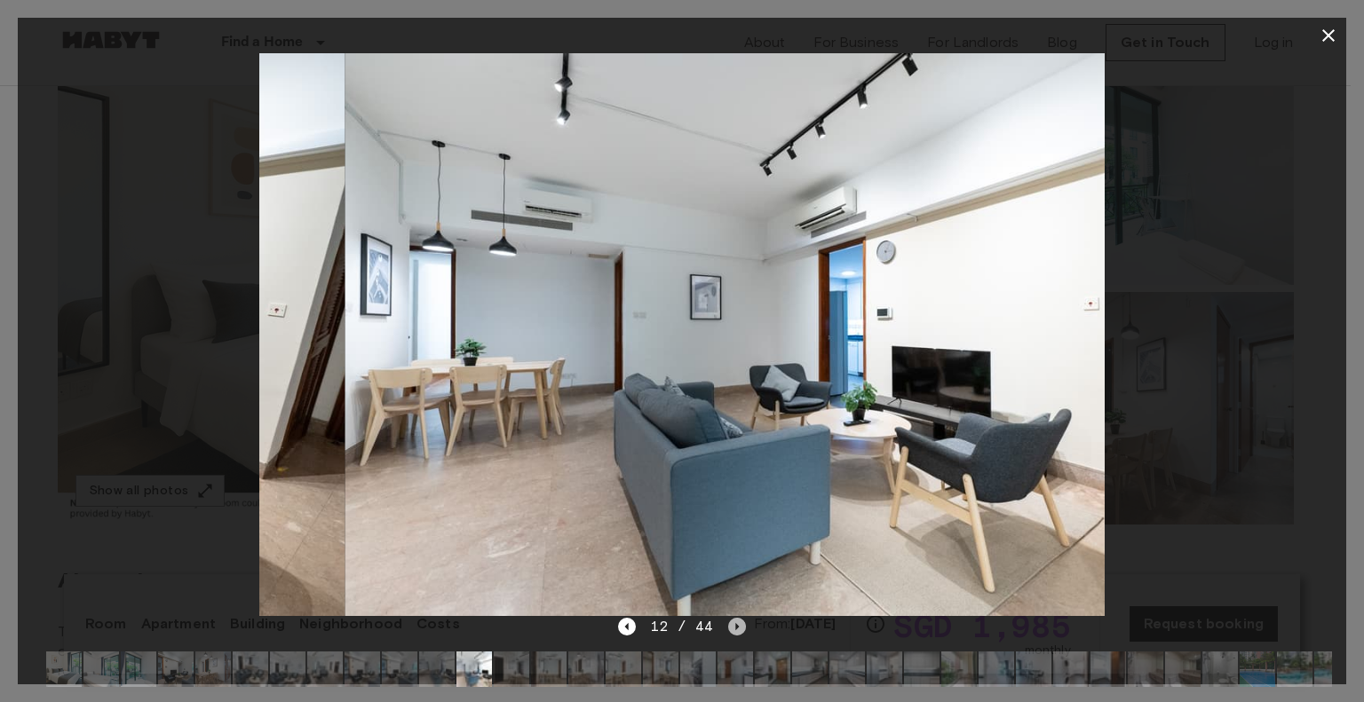
click at [730, 631] on icon "Next image" at bounding box center [737, 627] width 18 height 18
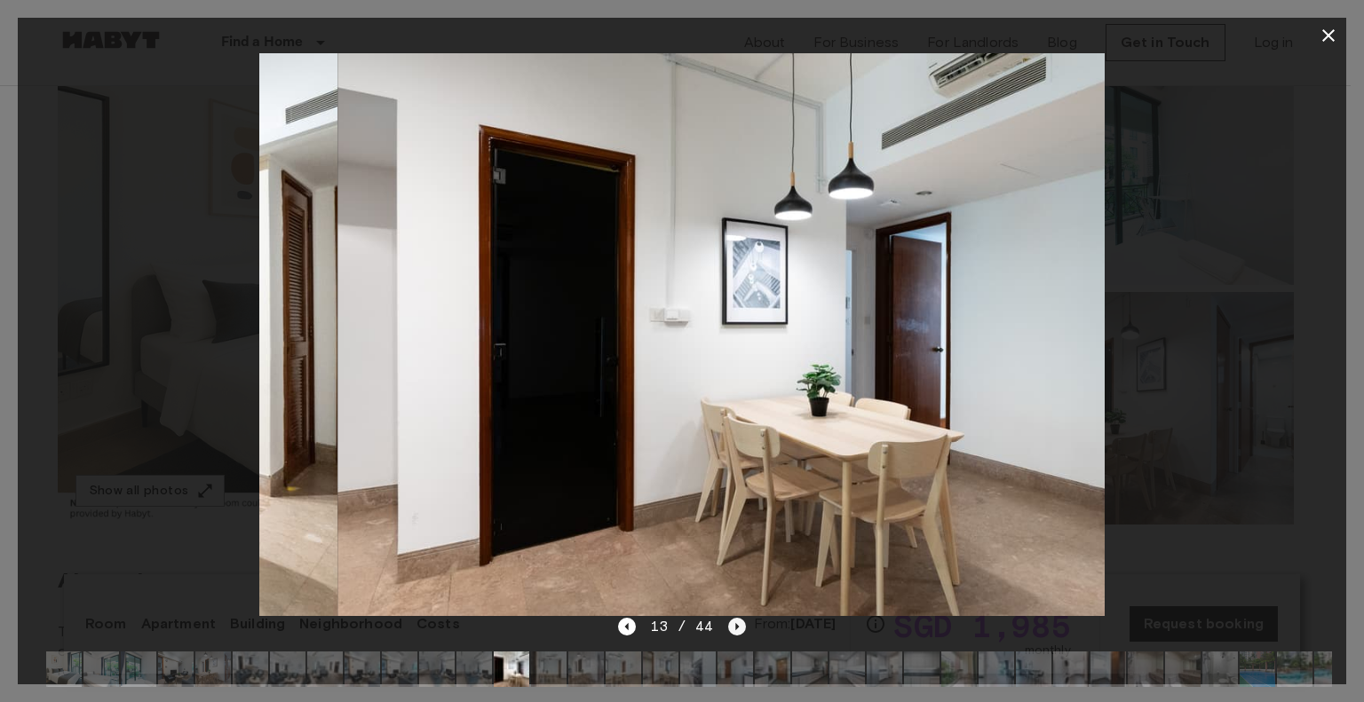
click at [730, 631] on icon "Next image" at bounding box center [737, 627] width 18 height 18
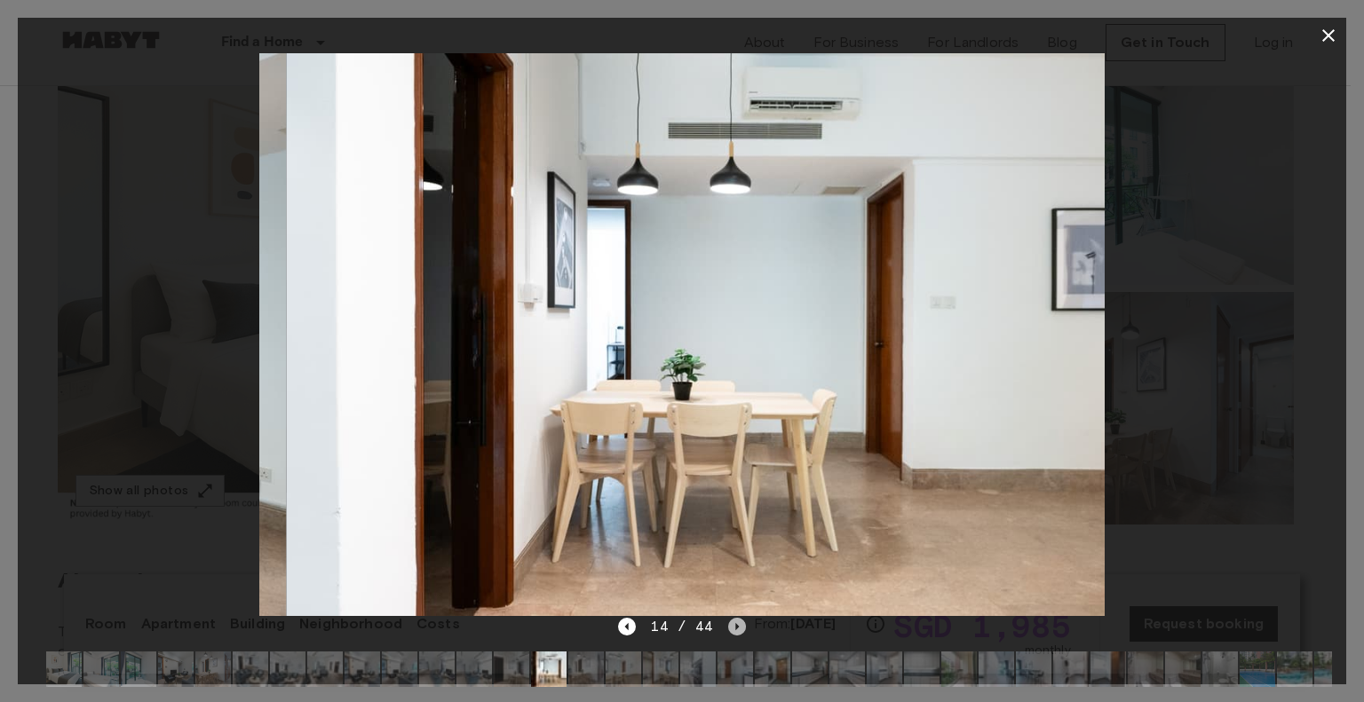
click at [730, 631] on icon "Next image" at bounding box center [737, 627] width 18 height 18
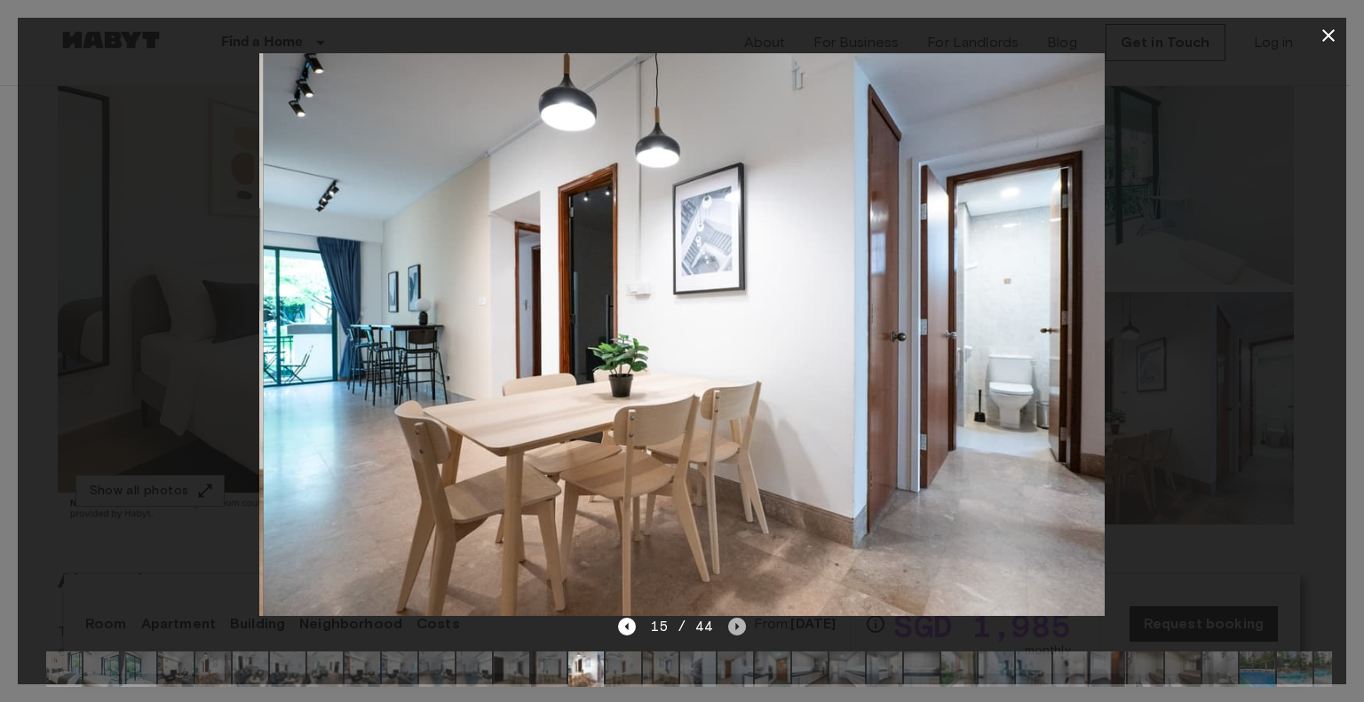
click at [730, 631] on icon "Next image" at bounding box center [737, 627] width 18 height 18
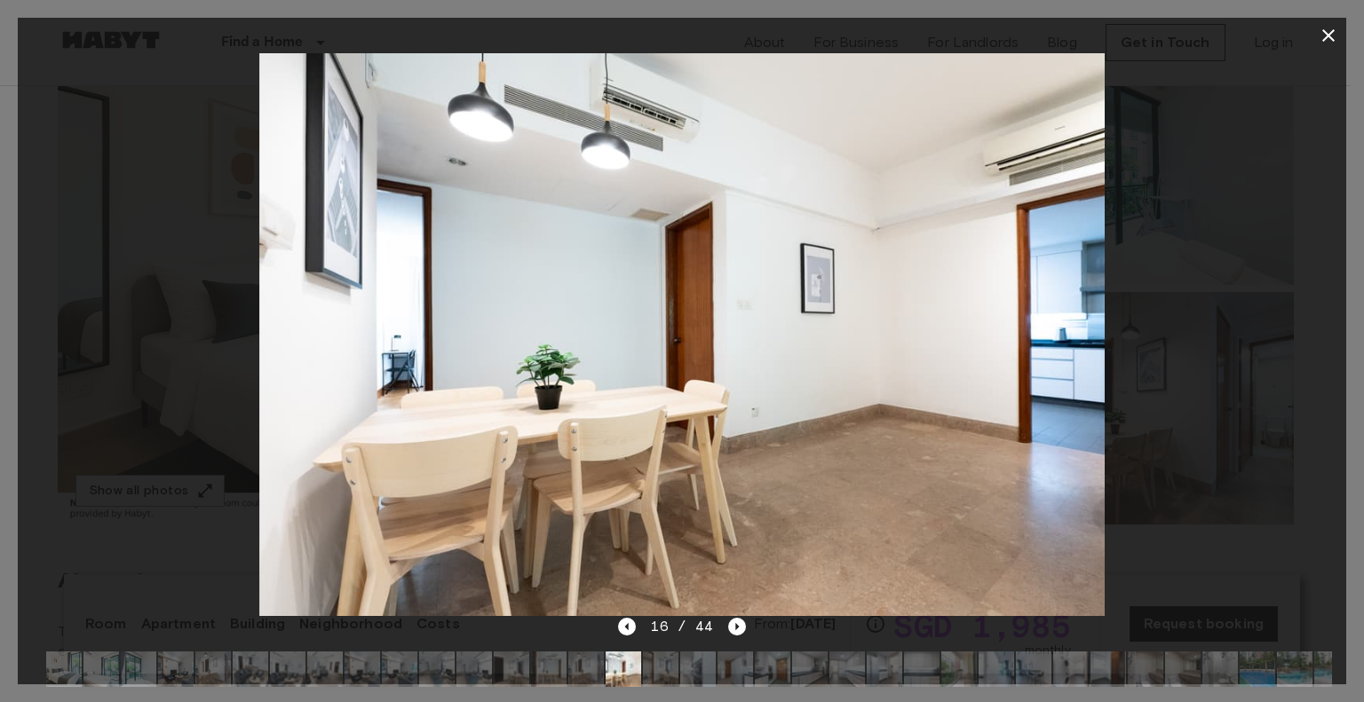
click at [1335, 30] on icon "button" at bounding box center [1328, 35] width 21 height 21
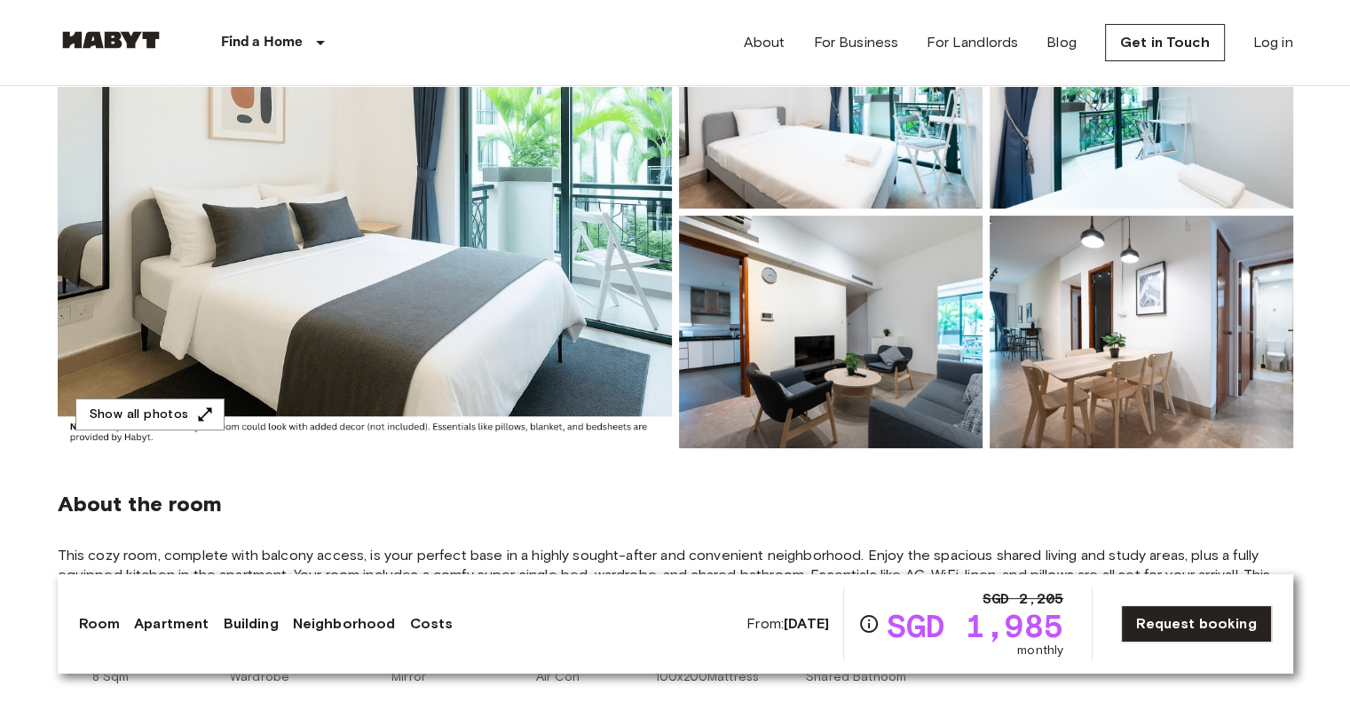
scroll to position [266, 0]
